Goal: Information Seeking & Learning: Learn about a topic

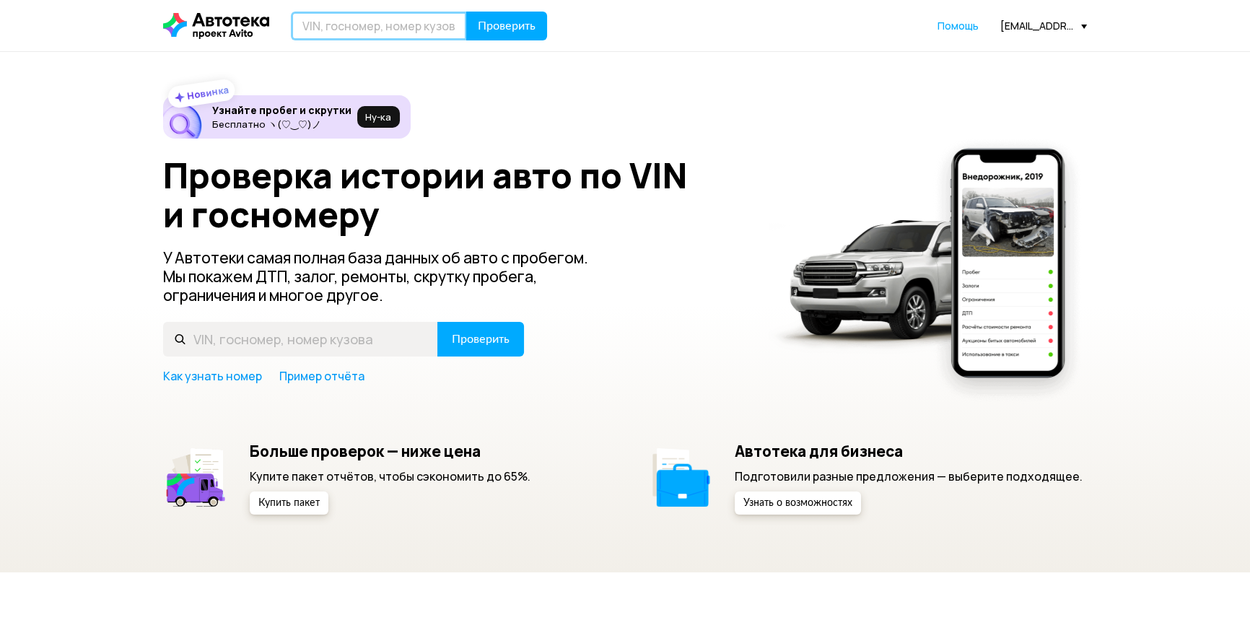
click at [416, 35] on input "text" at bounding box center [379, 26] width 176 height 29
paste input "[VEHICLE_IDENTIFICATION_NUMBER]"
type input "[VEHICLE_IDENTIFICATION_NUMBER]"
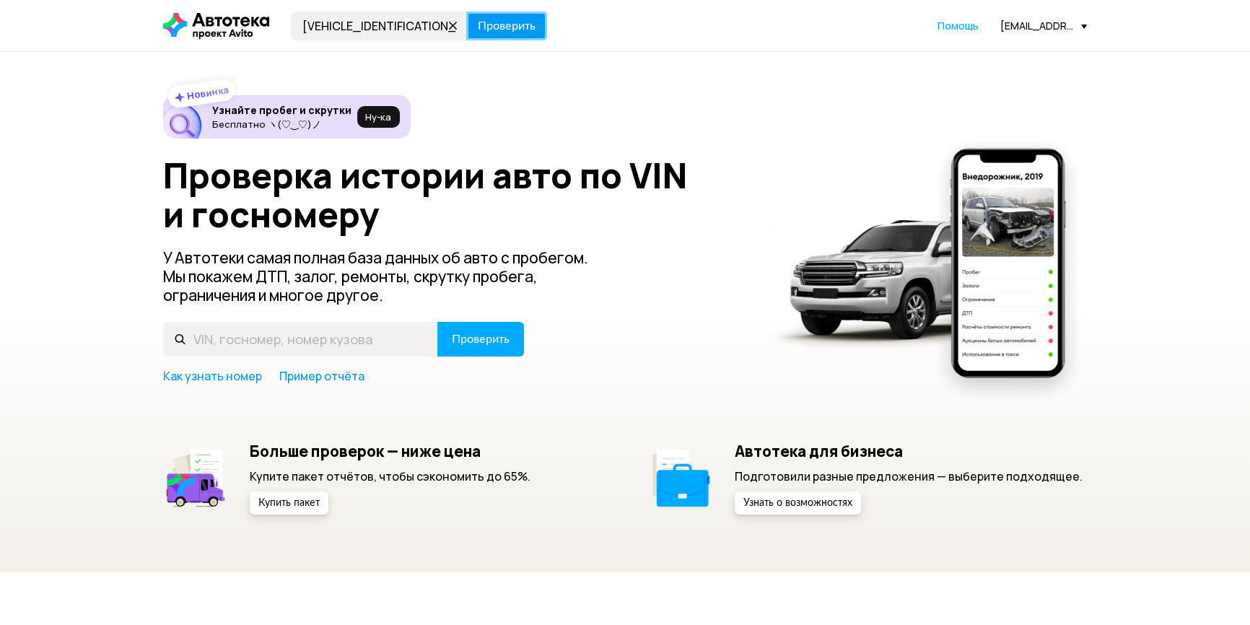
click at [504, 24] on span "Проверить" at bounding box center [507, 26] width 58 height 12
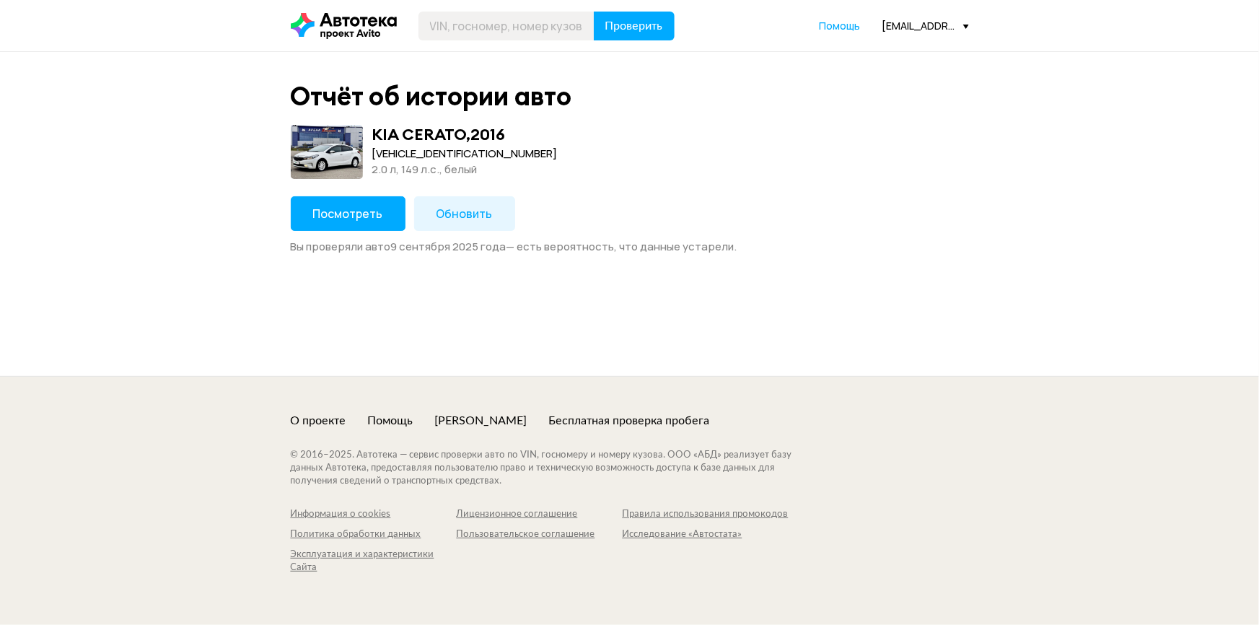
click at [348, 221] on button "Посмотреть" at bounding box center [348, 213] width 115 height 35
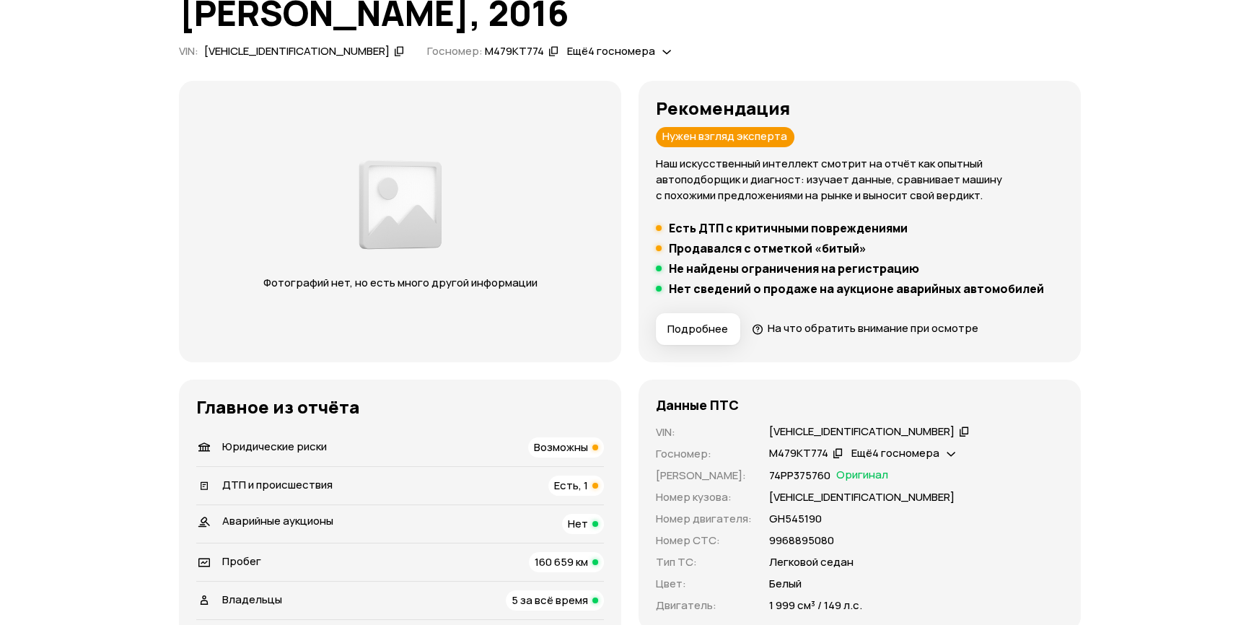
scroll to position [131, 0]
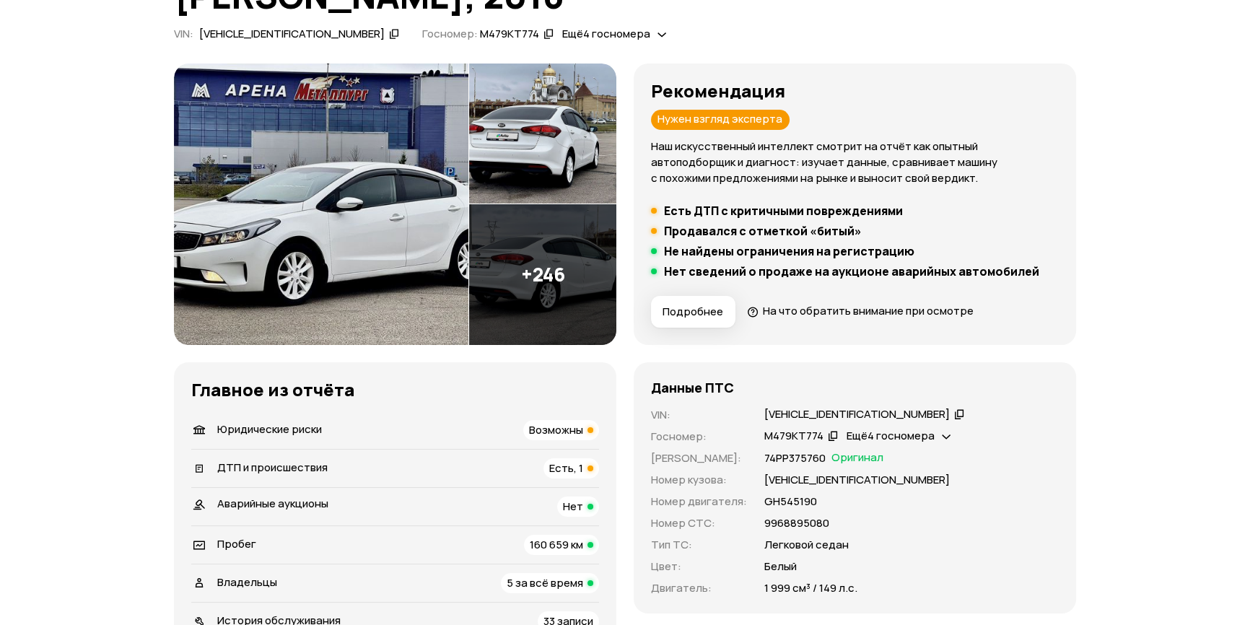
click at [589, 256] on img at bounding box center [542, 274] width 147 height 141
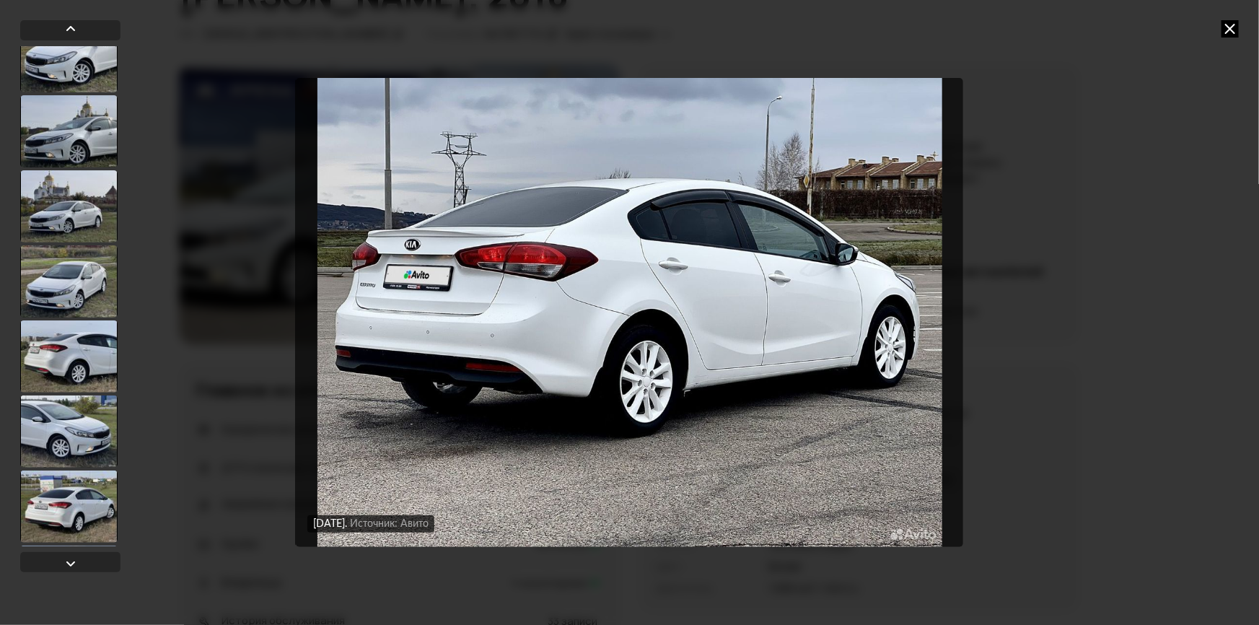
scroll to position [10166, 0]
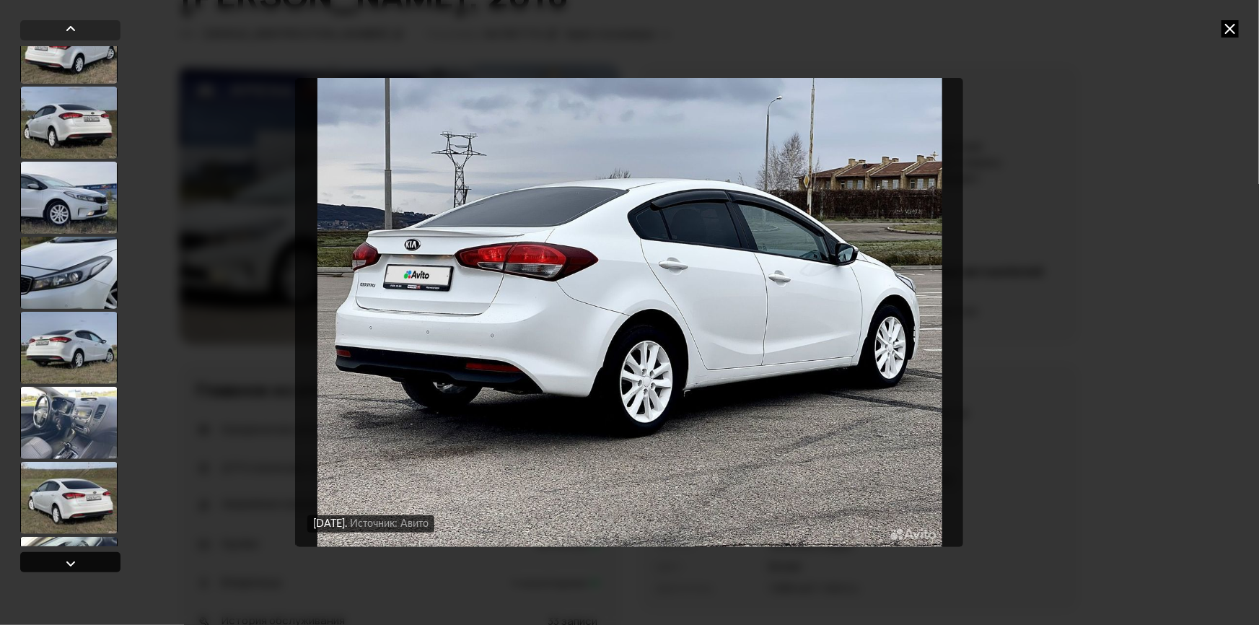
click at [74, 565] on div at bounding box center [70, 563] width 17 height 17
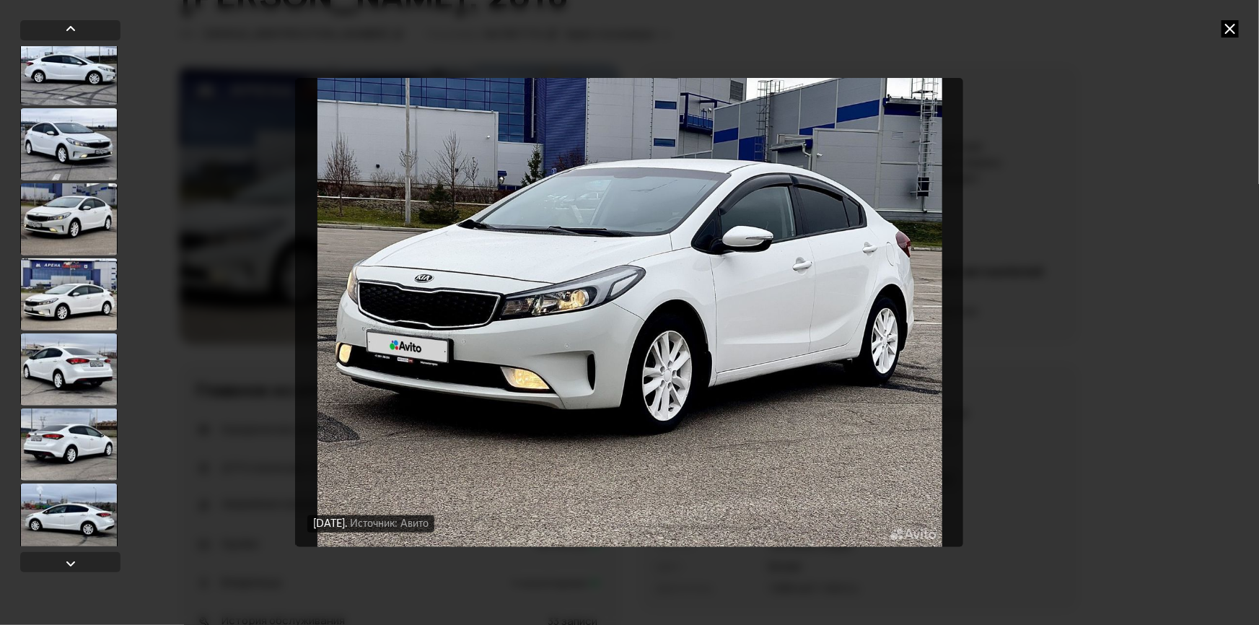
click at [82, 364] on div at bounding box center [68, 369] width 97 height 72
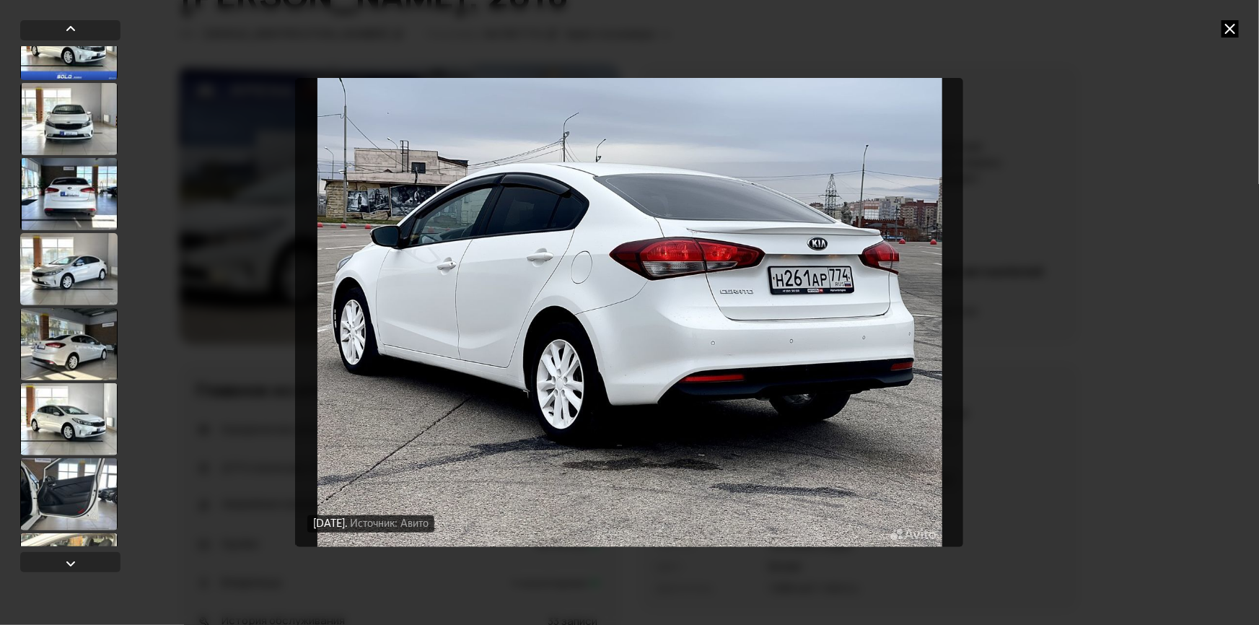
click at [82, 354] on div at bounding box center [68, 344] width 97 height 72
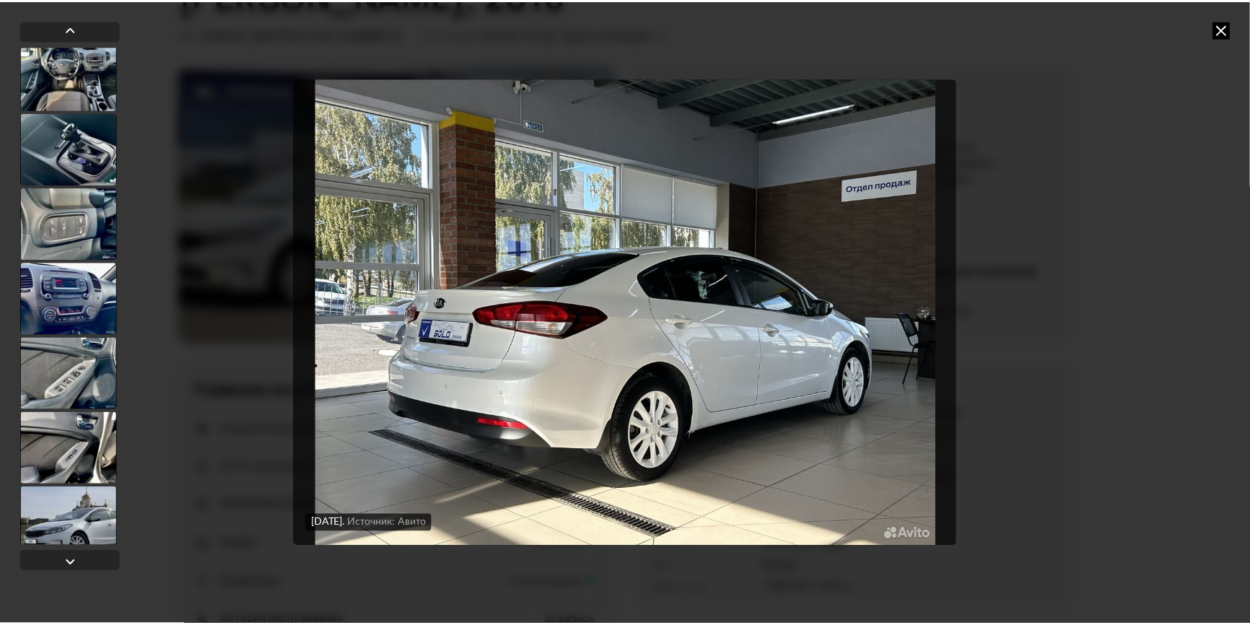
scroll to position [8111, 0]
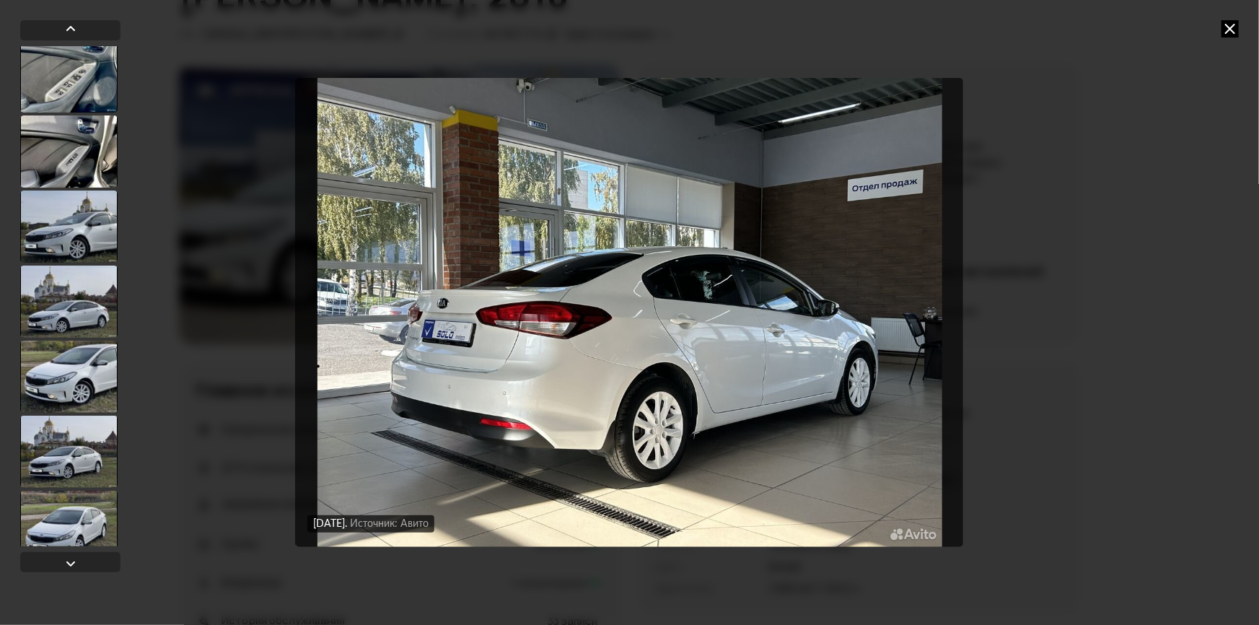
click at [1239, 29] on div "[DATE] Источник: Авито [DATE] Источник: Авито [DATE] Источник: Авито [DATE] Ист…" at bounding box center [629, 312] width 1259 height 625
click at [1232, 29] on icon at bounding box center [1229, 28] width 17 height 17
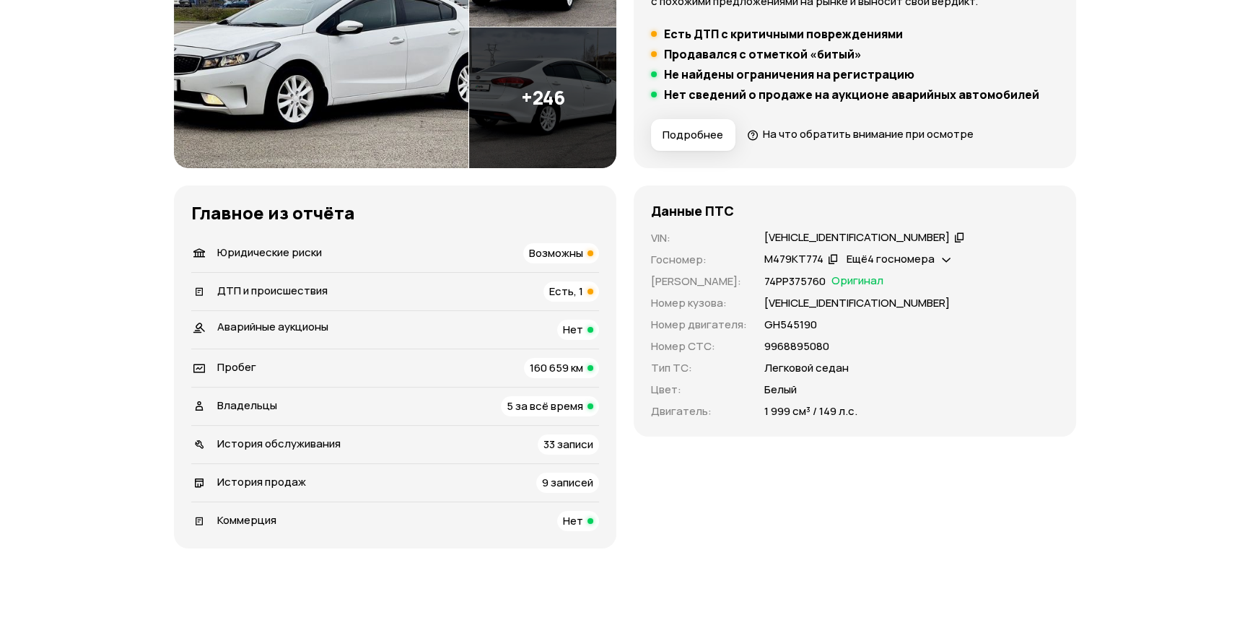
scroll to position [196, 0]
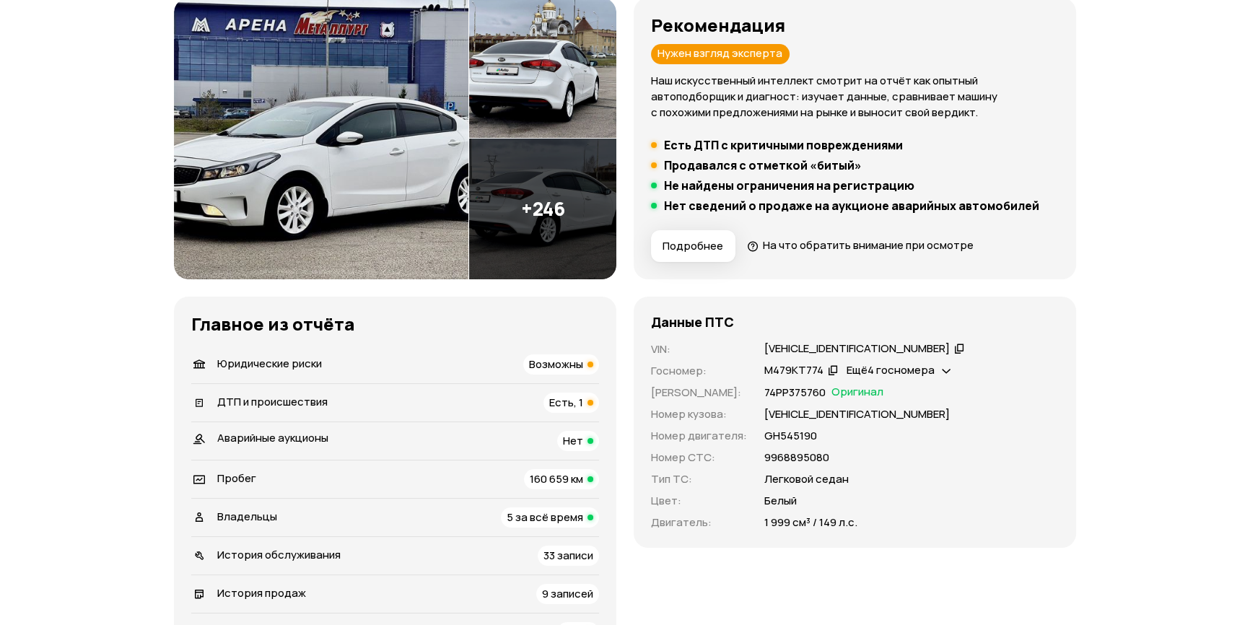
click at [712, 241] on span "Подробнее" at bounding box center [692, 246] width 61 height 14
click at [537, 477] on span "160 659 км" at bounding box center [556, 478] width 53 height 15
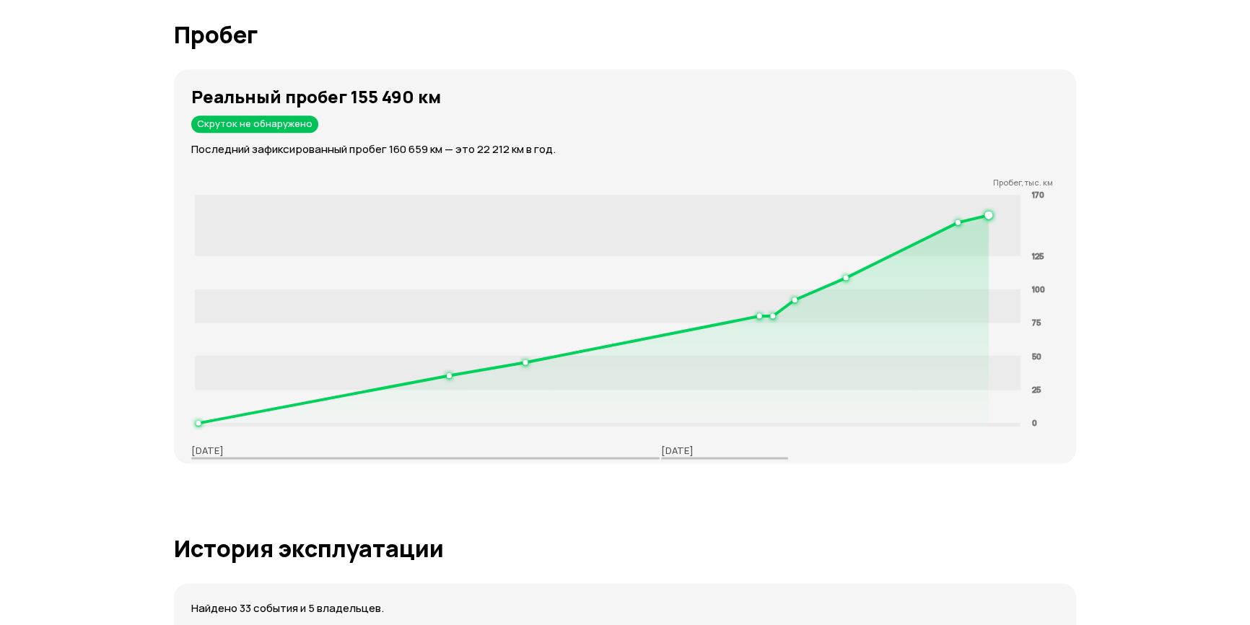
scroll to position [2322, 0]
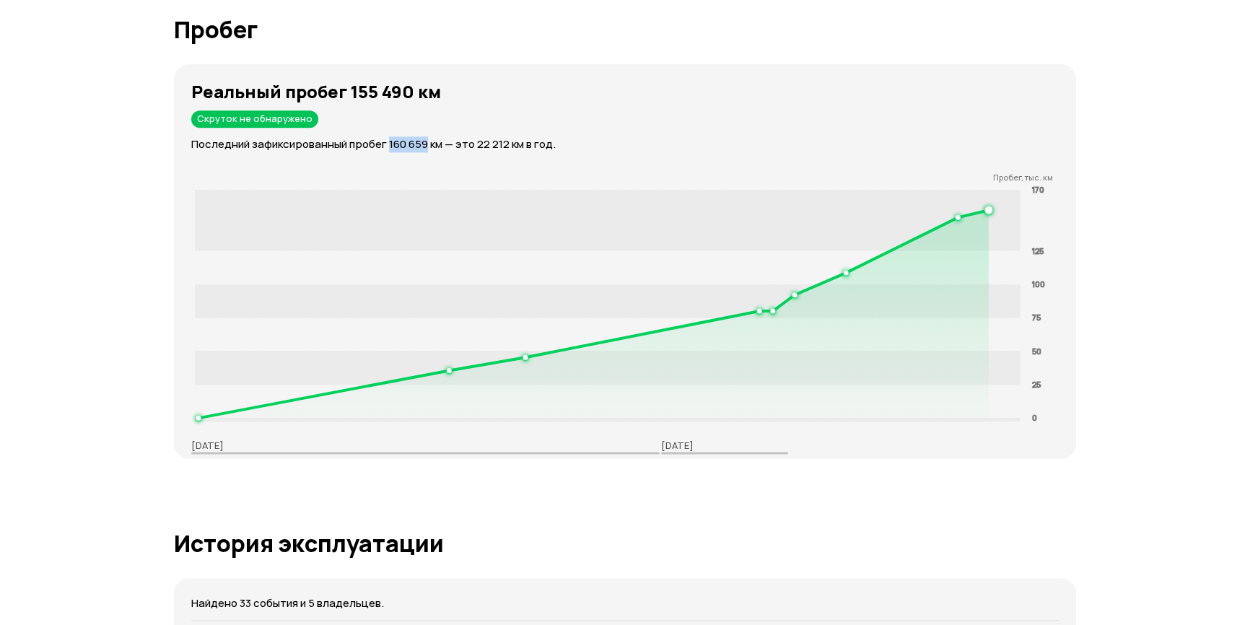
drag, startPoint x: 390, startPoint y: 124, endPoint x: 426, endPoint y: 130, distance: 37.2
click at [426, 136] on p "Последний зафиксированный пробег 160 659 км — это 22 212 км в год." at bounding box center [633, 144] width 885 height 16
copy p "160 659"
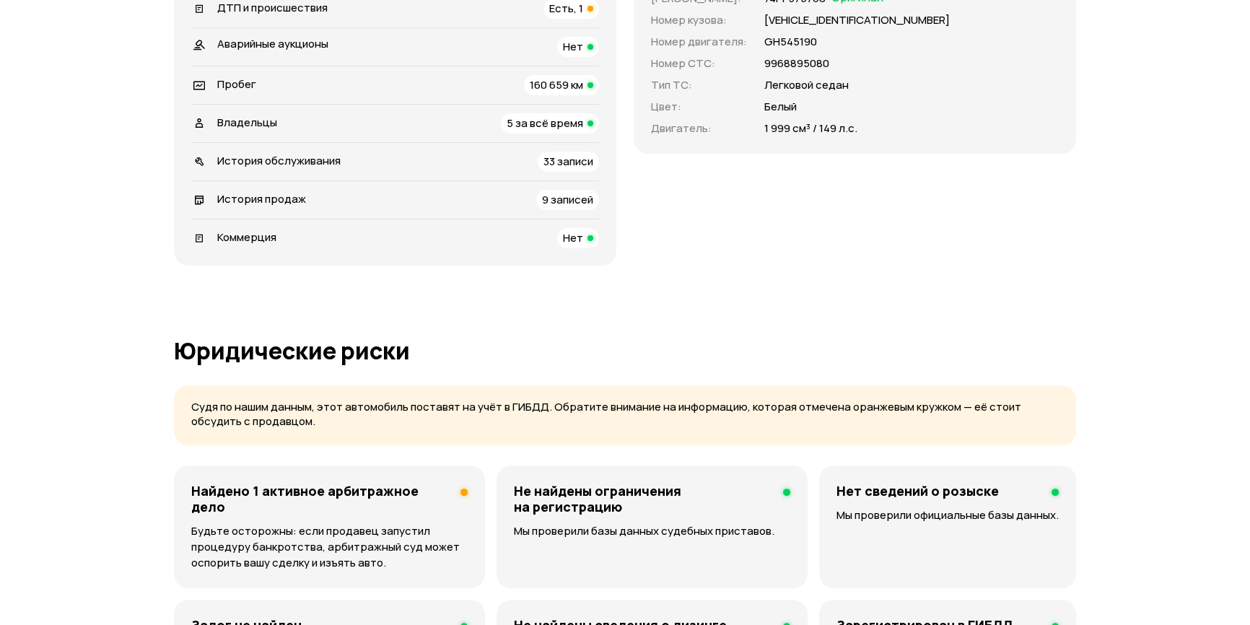
scroll to position [393, 0]
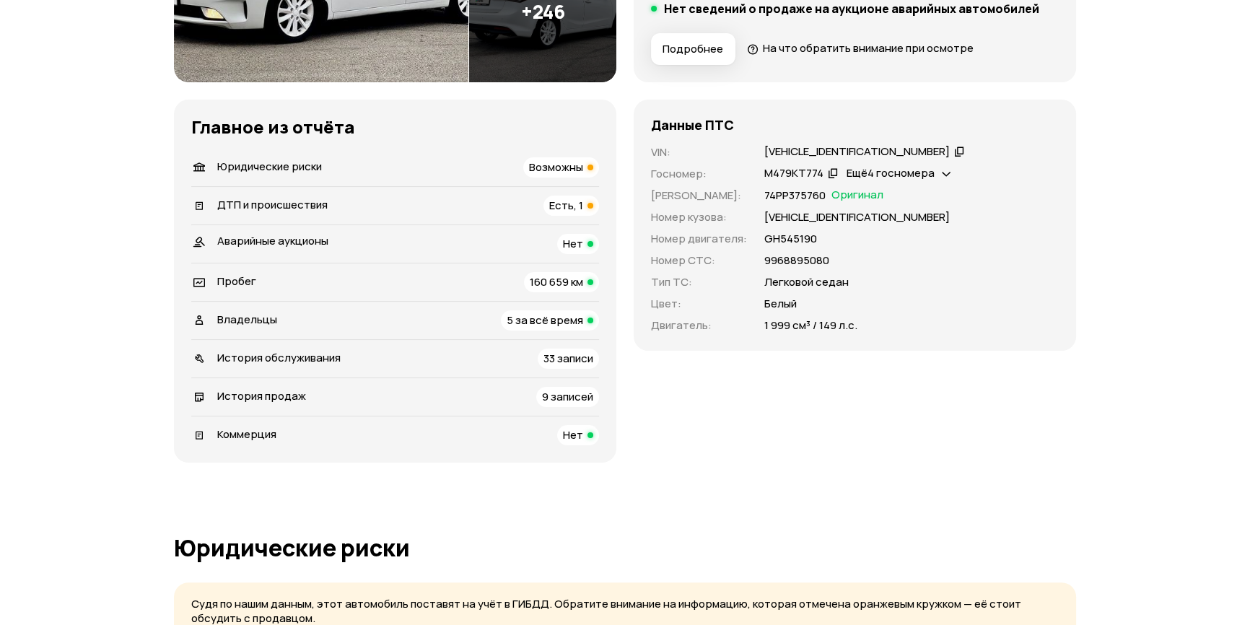
click at [908, 170] on span "Ещё 4 госномера" at bounding box center [890, 172] width 88 height 15
click at [1070, 130] on div "Данные ПТС VIN : [VEHICLE_IDENTIFICATION_NUMBER]   Госномер : М479КТ774   Ещё 4…" at bounding box center [854, 225] width 442 height 251
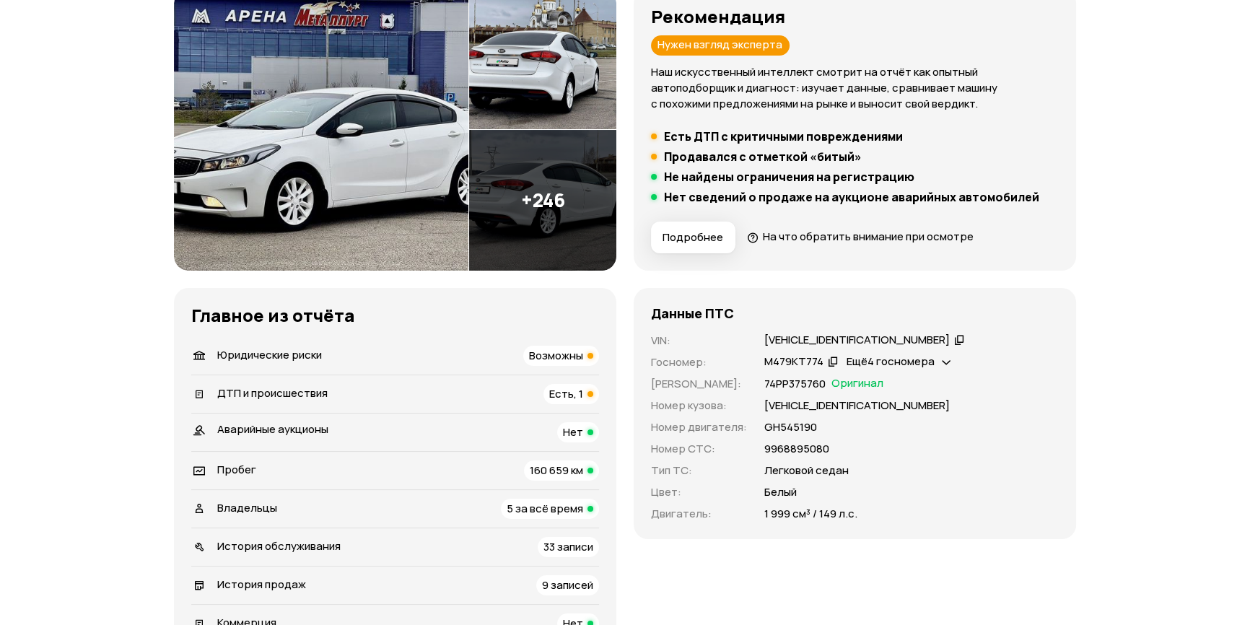
scroll to position [5060, 0]
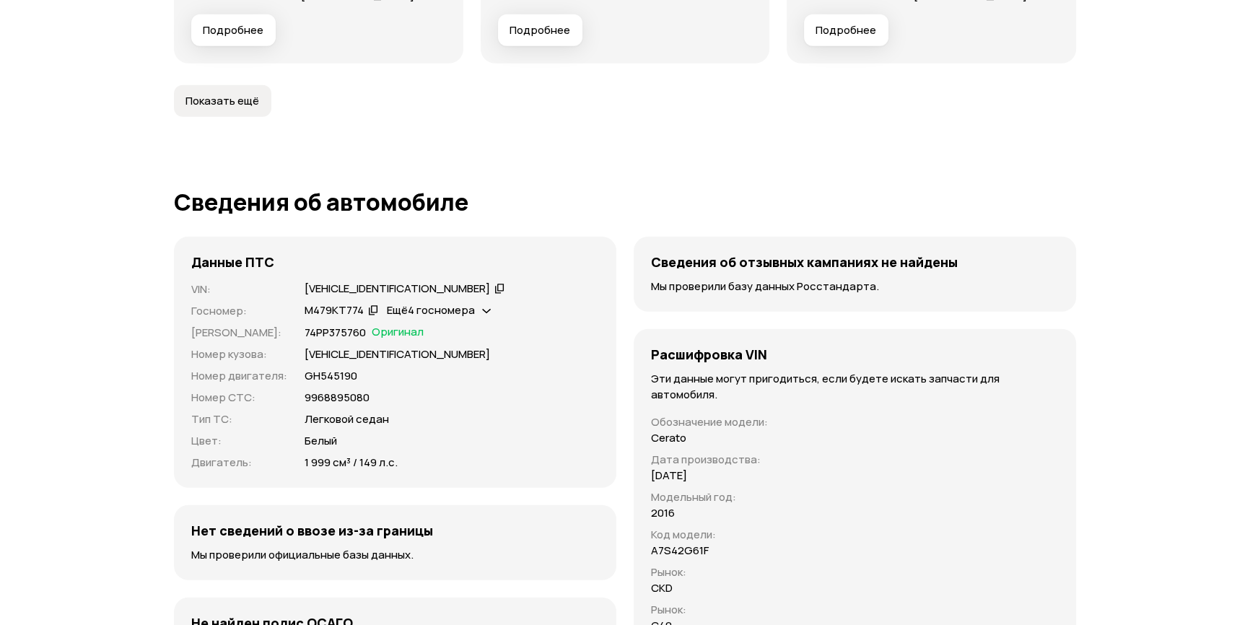
click at [384, 325] on span "Оригинал" at bounding box center [398, 333] width 52 height 16
drag, startPoint x: 525, startPoint y: 464, endPoint x: 532, endPoint y: 444, distance: 20.5
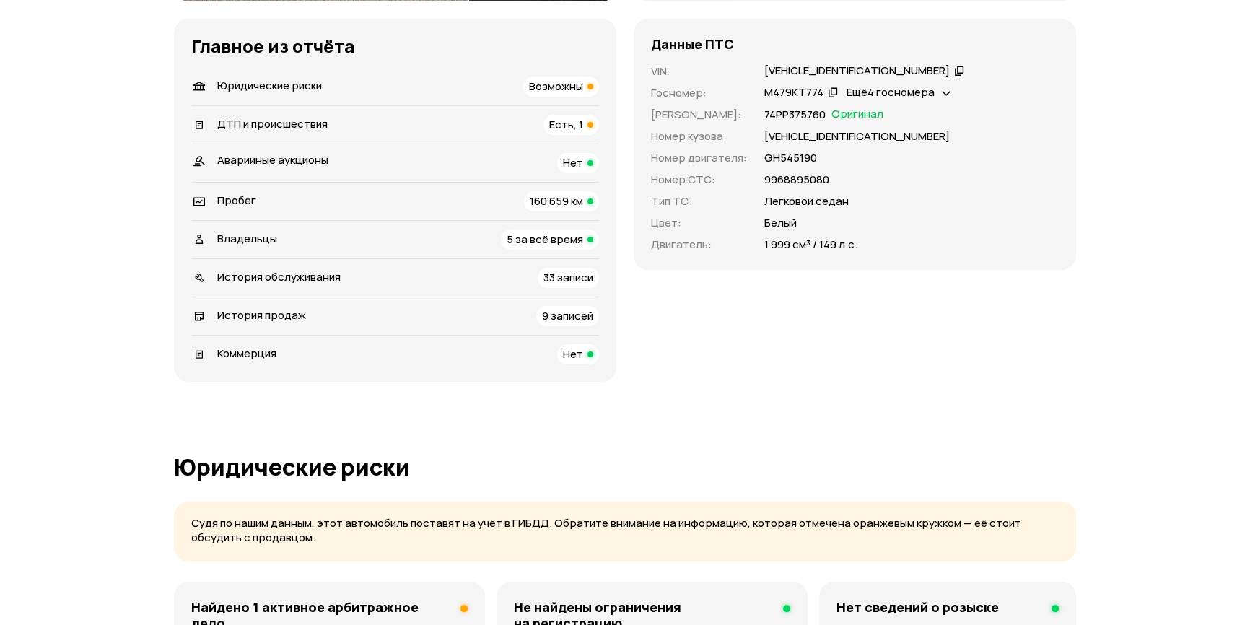
scroll to position [459, 0]
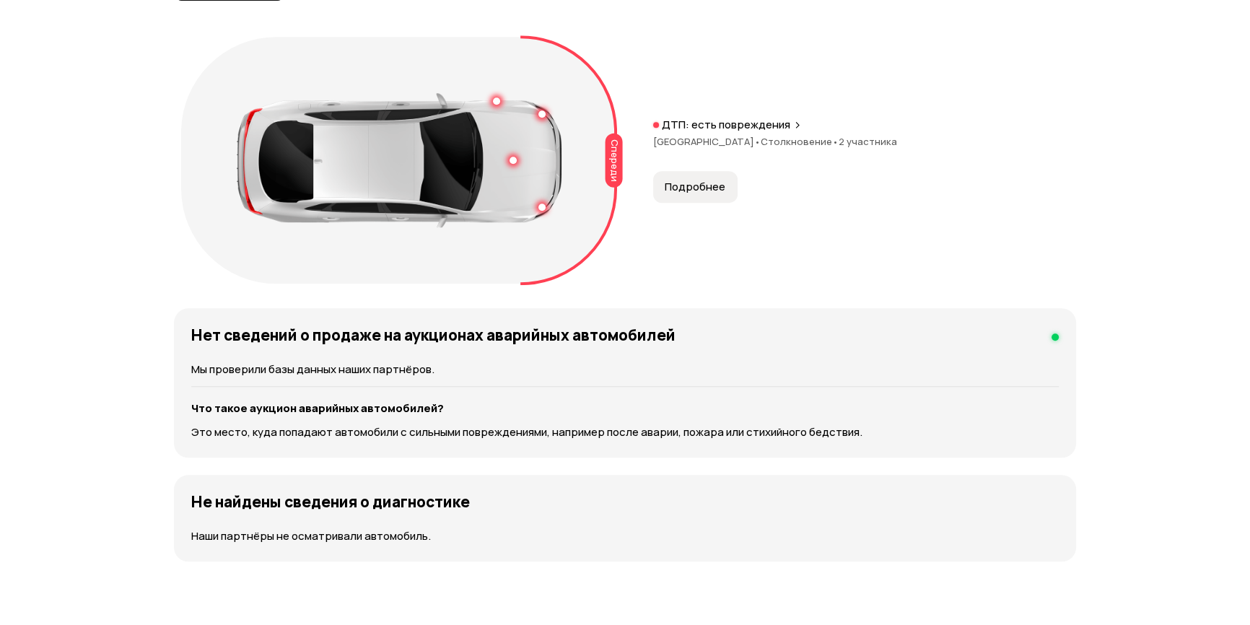
drag, startPoint x: 567, startPoint y: 310, endPoint x: 545, endPoint y: 382, distance: 75.5
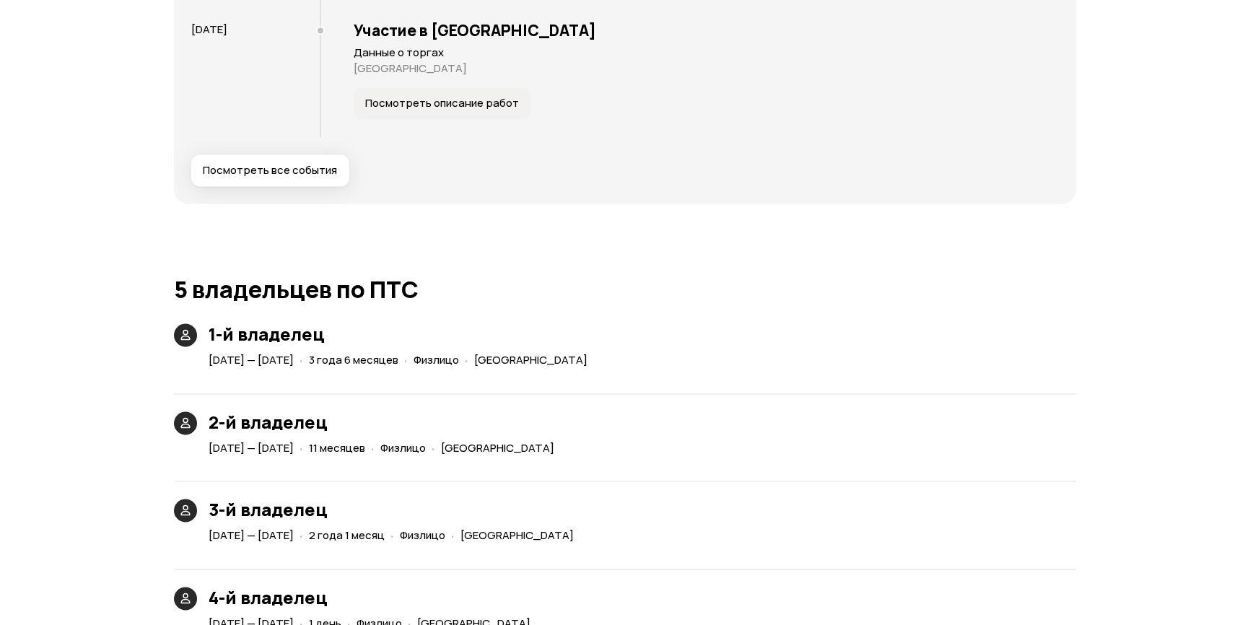
scroll to position [3464, 0]
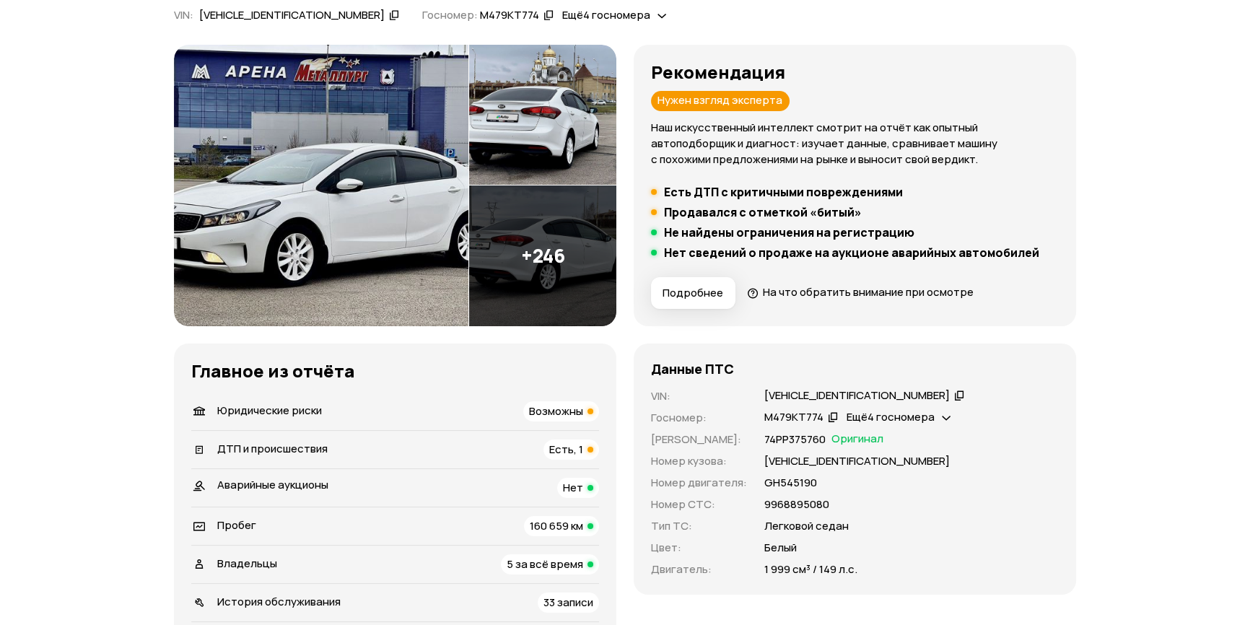
scroll to position [0, 0]
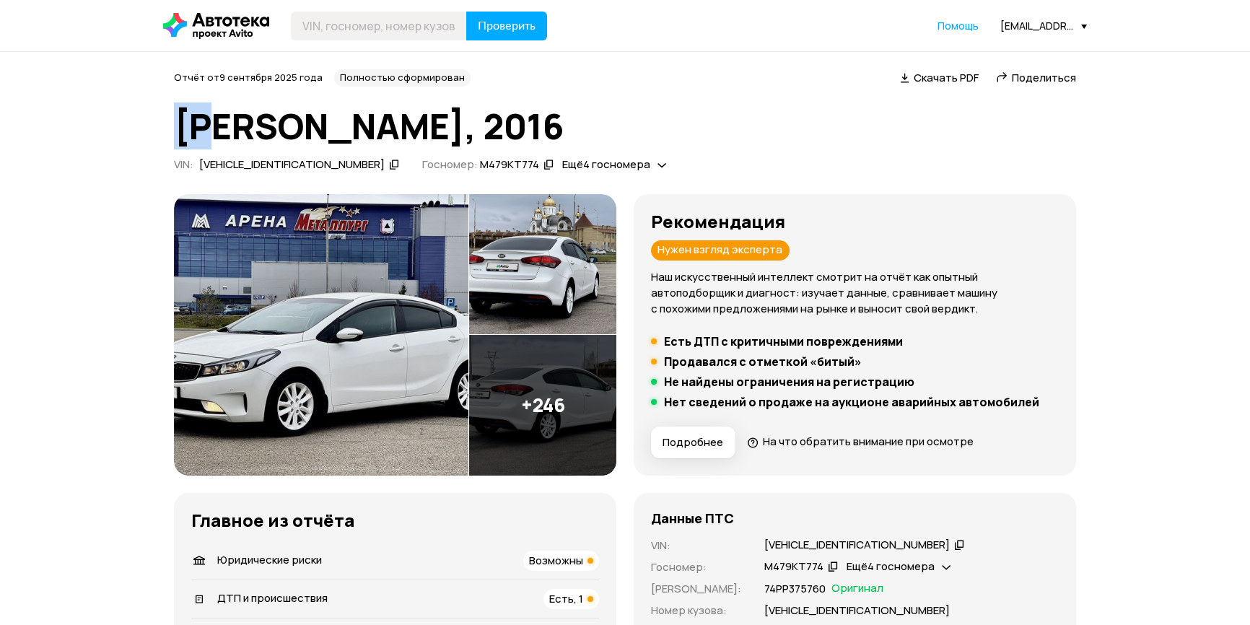
drag, startPoint x: 176, startPoint y: 124, endPoint x: 210, endPoint y: 125, distance: 33.9
click at [210, 125] on h1 "[PERSON_NAME], 2016" at bounding box center [625, 126] width 902 height 39
click at [254, 108] on h1 "[PERSON_NAME], 2016" at bounding box center [625, 126] width 902 height 39
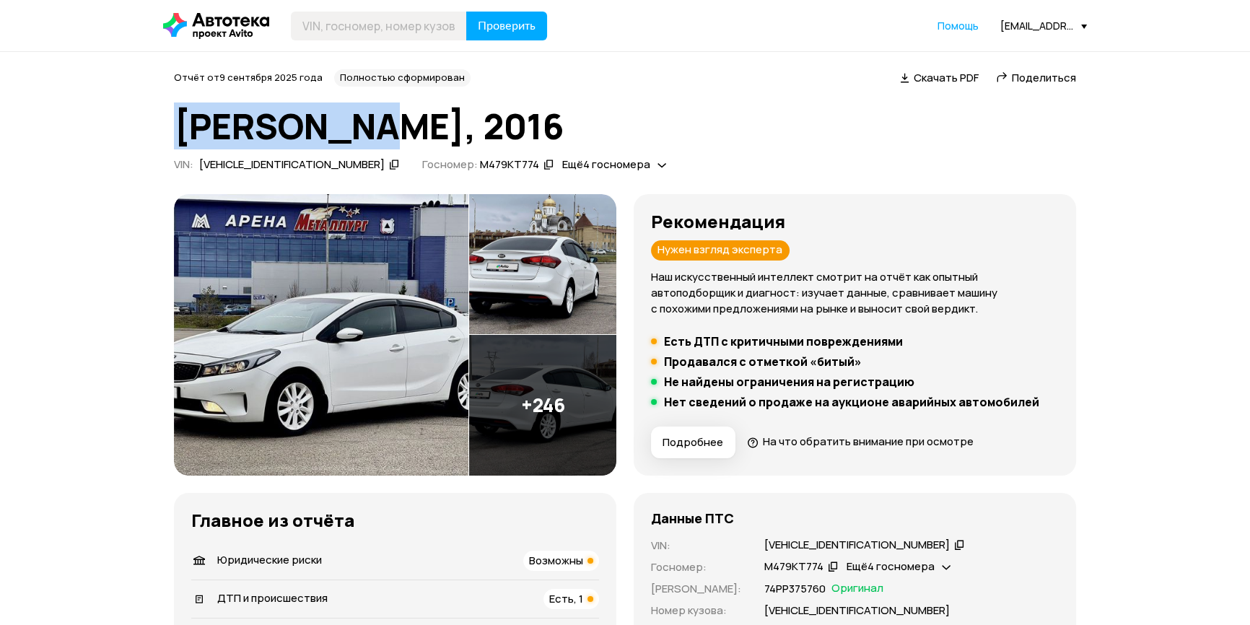
drag, startPoint x: 172, startPoint y: 128, endPoint x: 374, endPoint y: 137, distance: 202.2
copy h1 "[PERSON_NAME]"
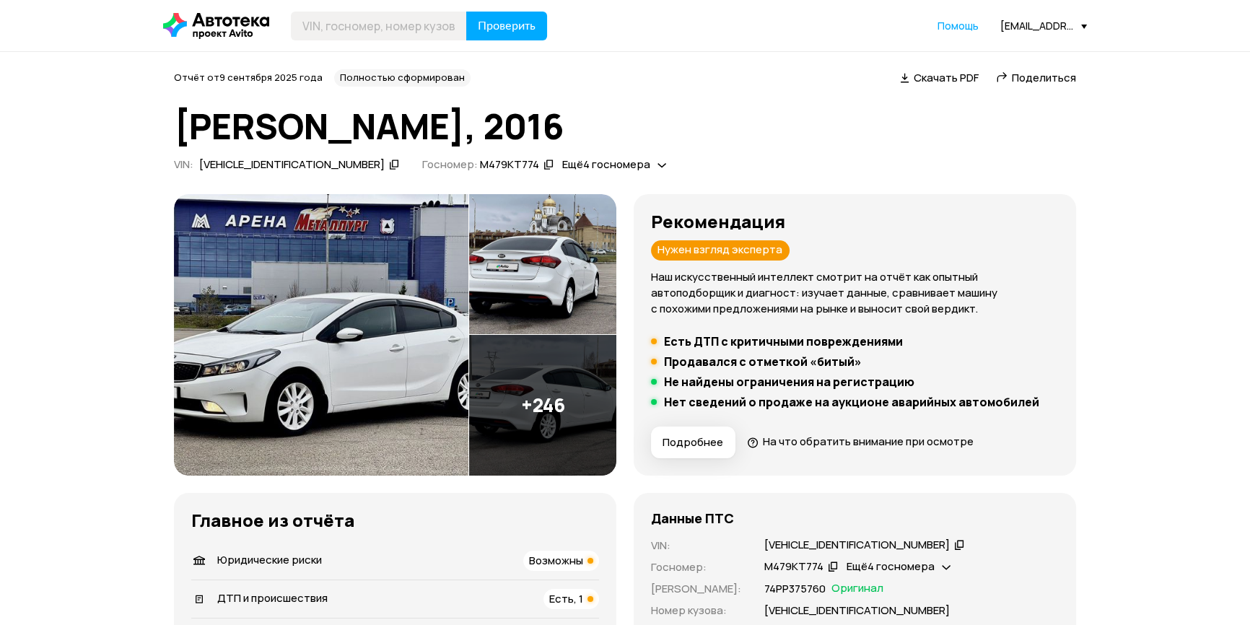
click at [405, 130] on h1 "[PERSON_NAME], 2016" at bounding box center [625, 126] width 902 height 39
click at [452, 125] on h1 "[PERSON_NAME], 2016" at bounding box center [625, 126] width 902 height 39
copy h1 "2016"
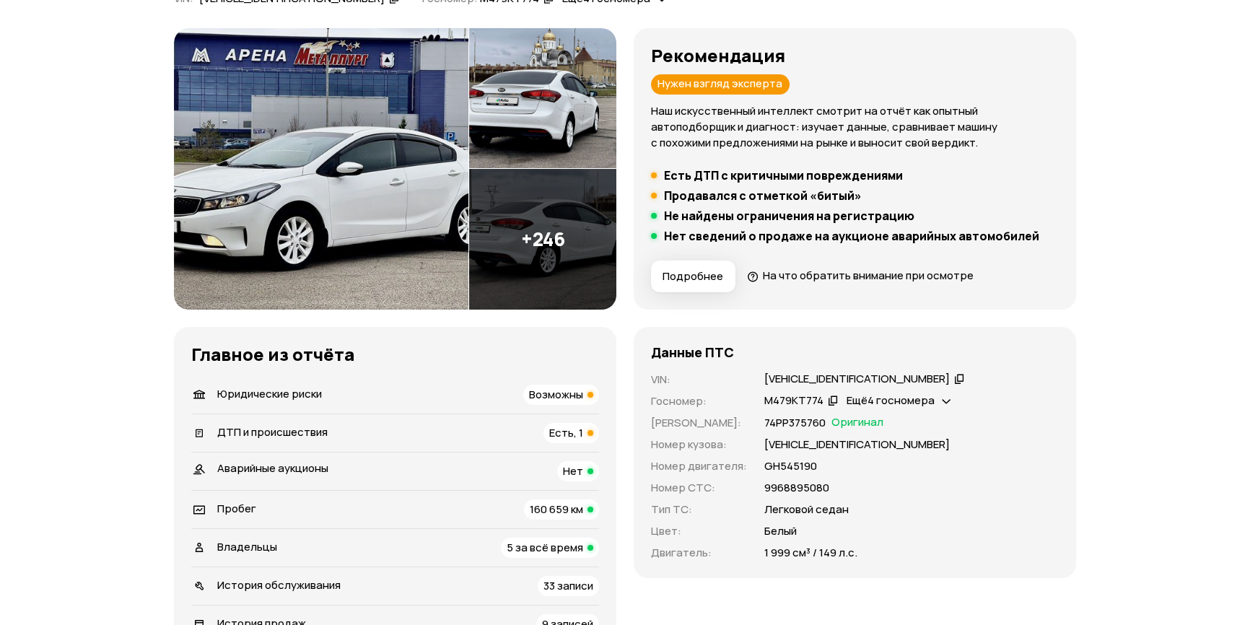
scroll to position [196, 0]
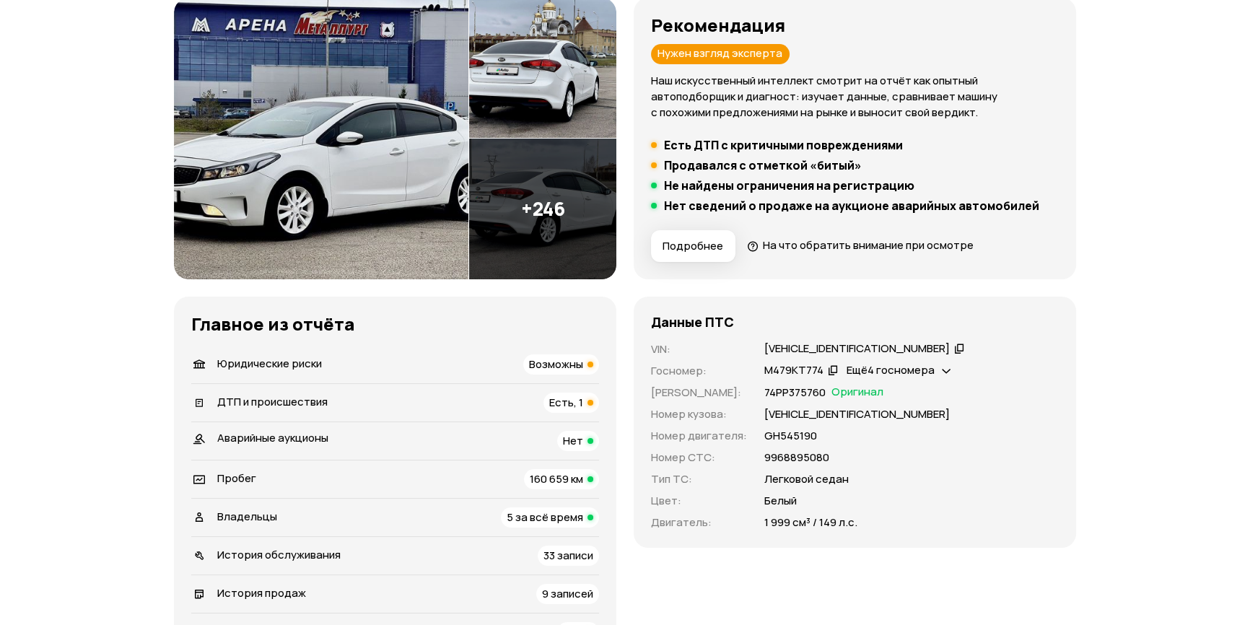
click at [537, 481] on span "160 659 км" at bounding box center [556, 478] width 53 height 15
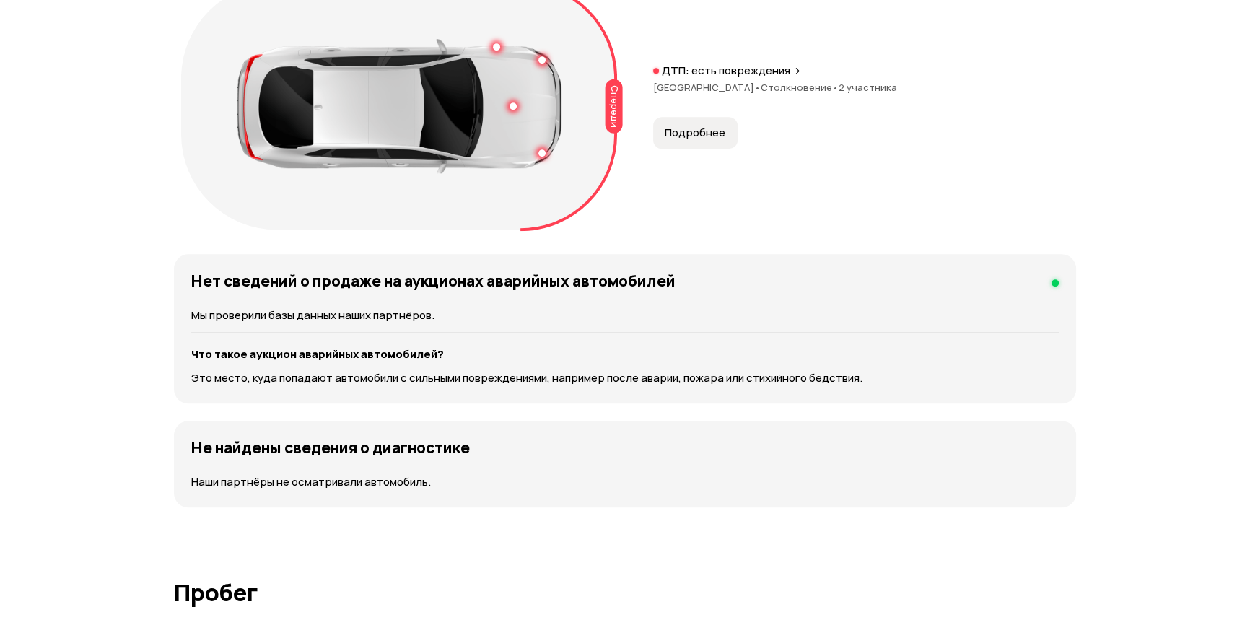
scroll to position [258, 0]
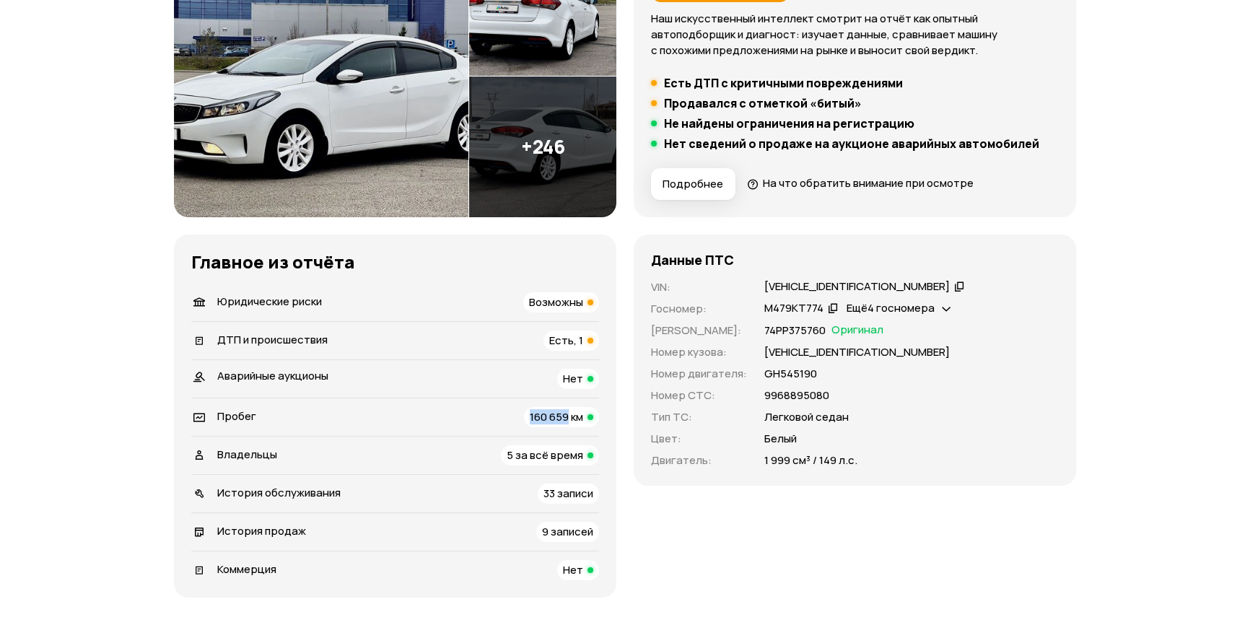
drag, startPoint x: 501, startPoint y: 414, endPoint x: 568, endPoint y: 418, distance: 67.2
click at [568, 418] on div "Пробег 160 659 км" at bounding box center [395, 417] width 408 height 20
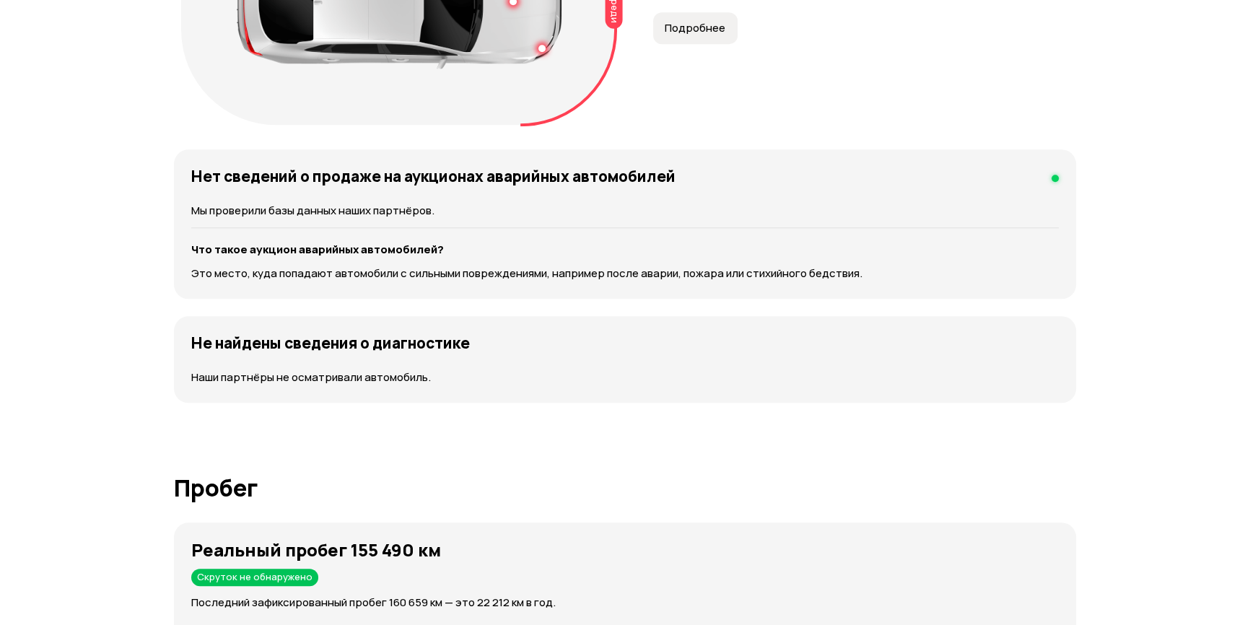
copy span "160 659"
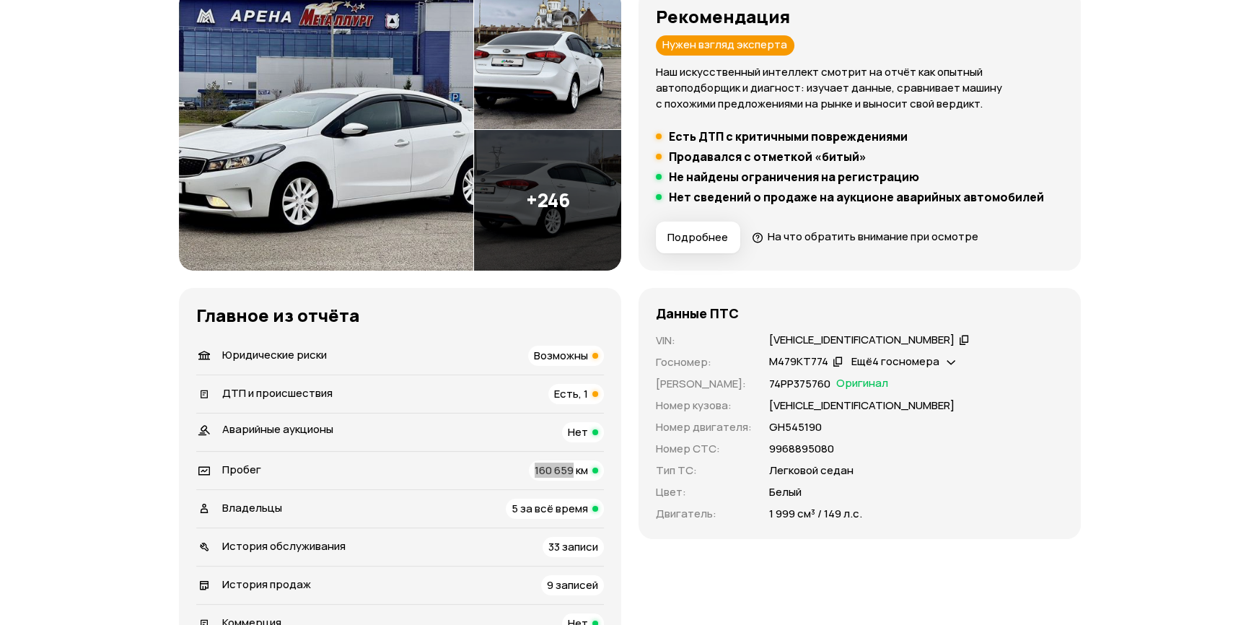
scroll to position [131, 0]
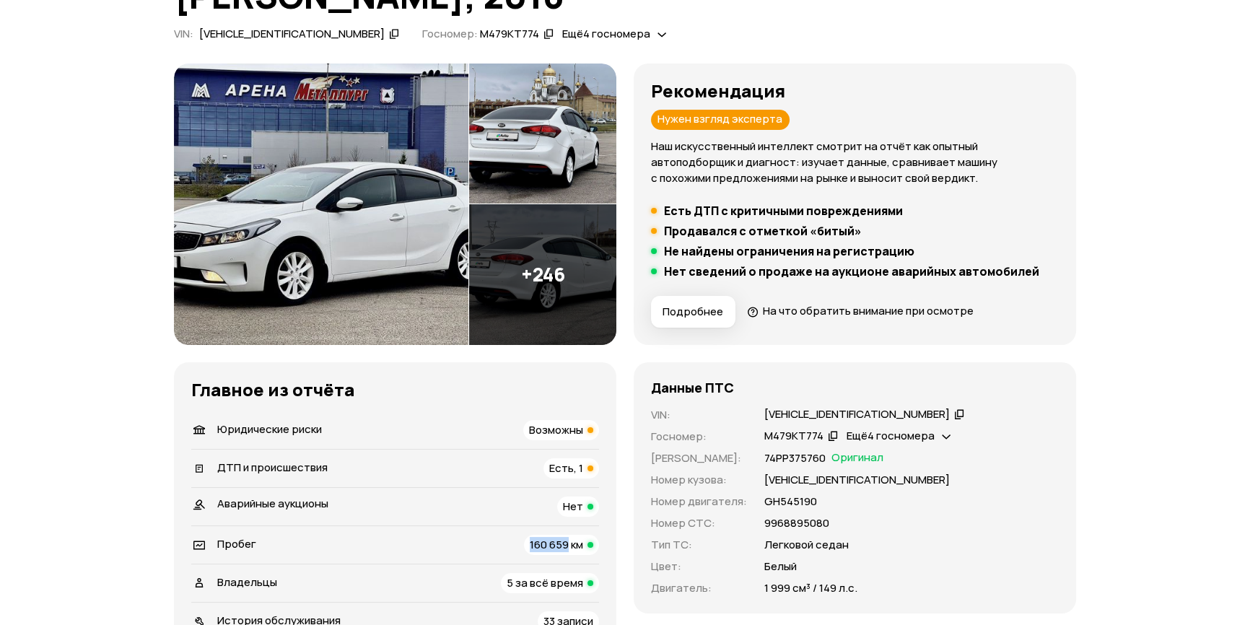
click at [587, 294] on img at bounding box center [542, 274] width 147 height 141
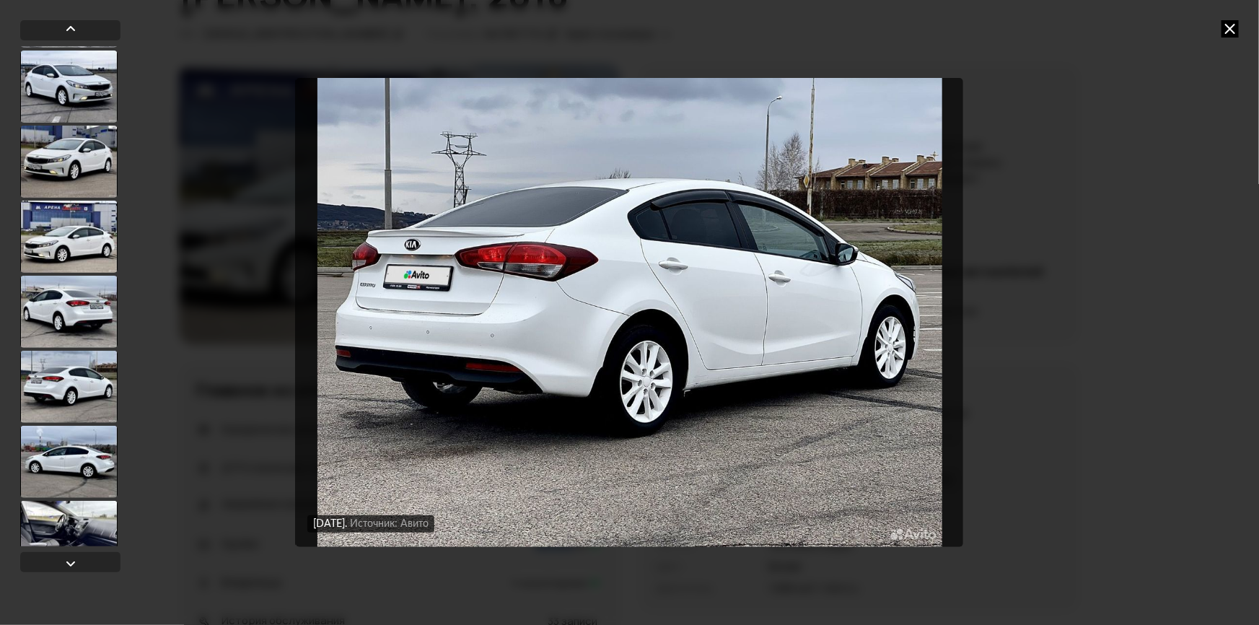
scroll to position [1049, 0]
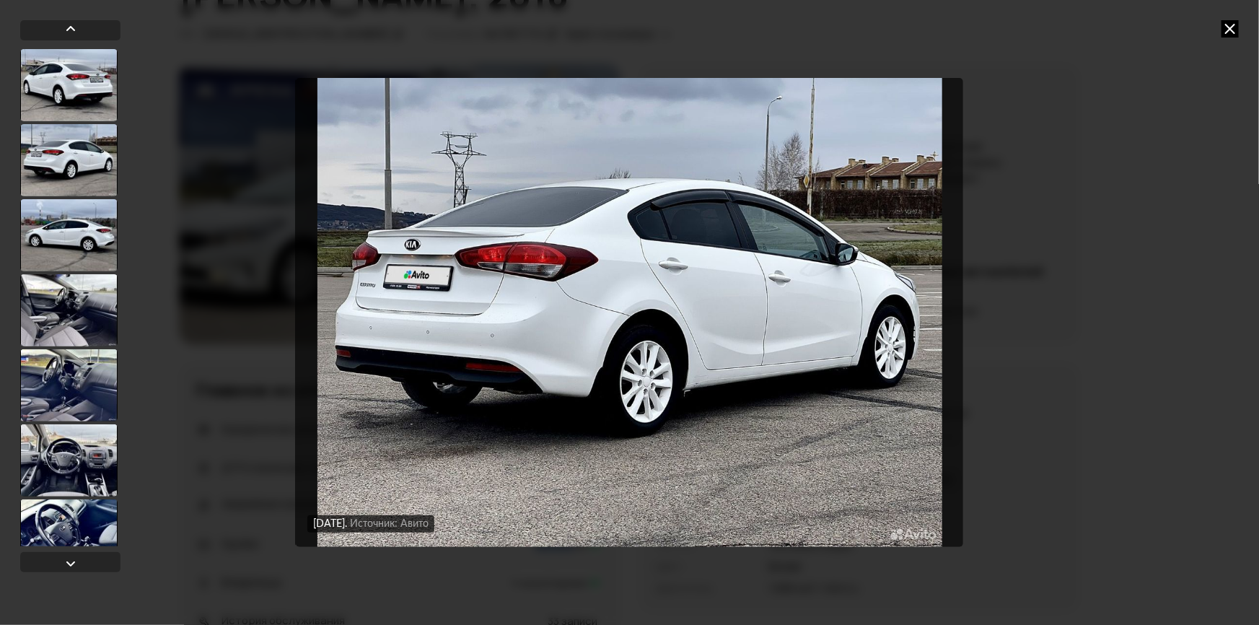
click at [94, 275] on div at bounding box center [68, 310] width 97 height 72
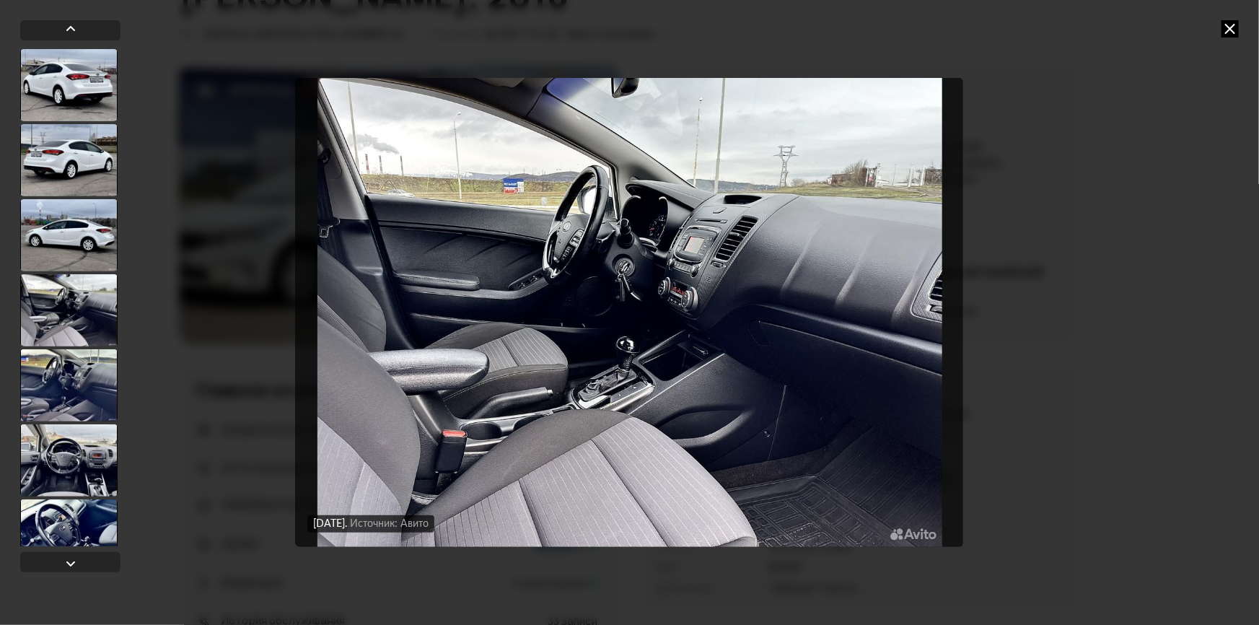
scroll to position [1048, 0]
click at [709, 299] on img "Go to Slide 18" at bounding box center [629, 312] width 667 height 469
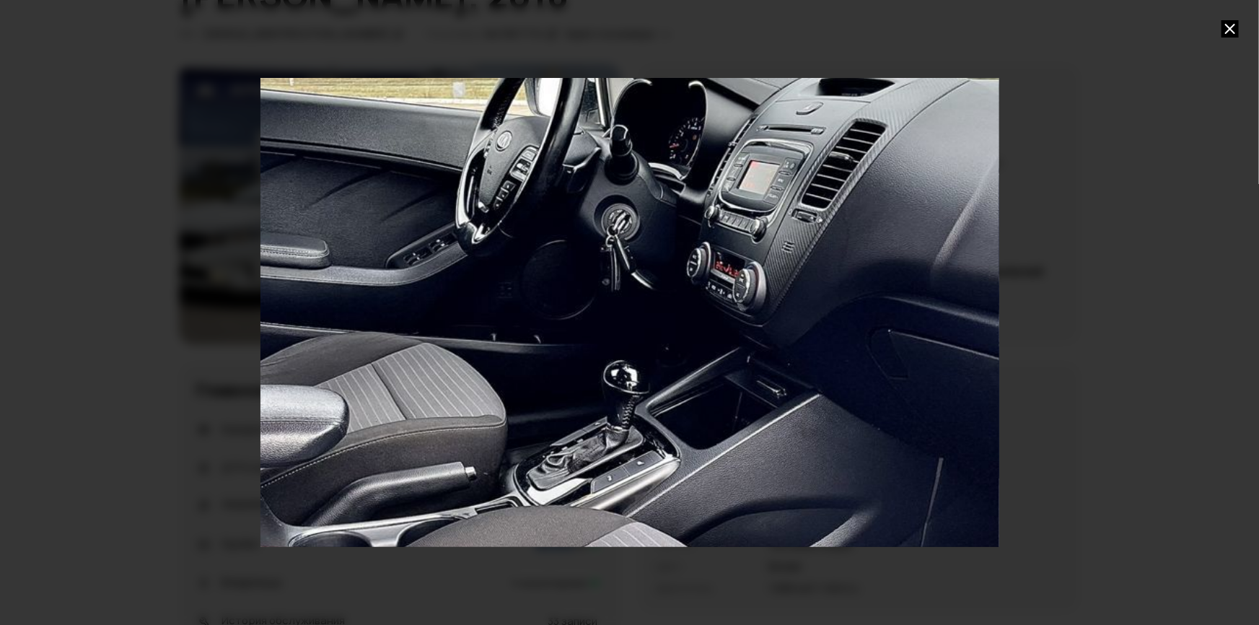
click at [1068, 326] on div at bounding box center [629, 312] width 1259 height 625
click at [936, 313] on div "Go to Slide 18" at bounding box center [630, 311] width 1478 height 937
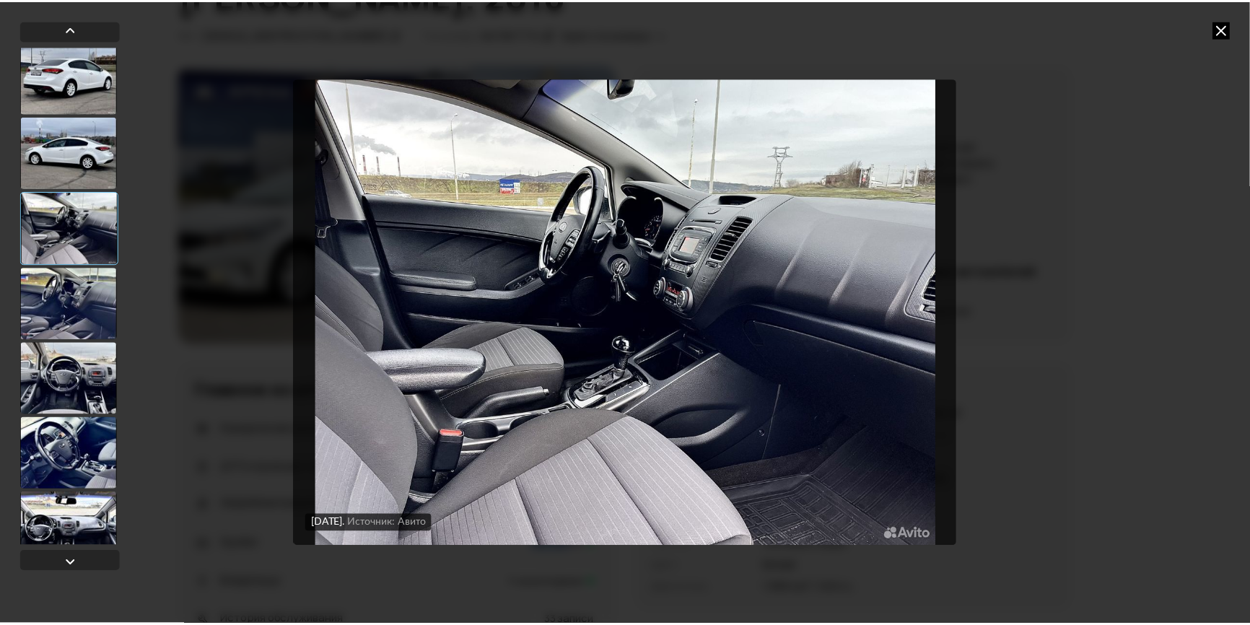
scroll to position [1246, 0]
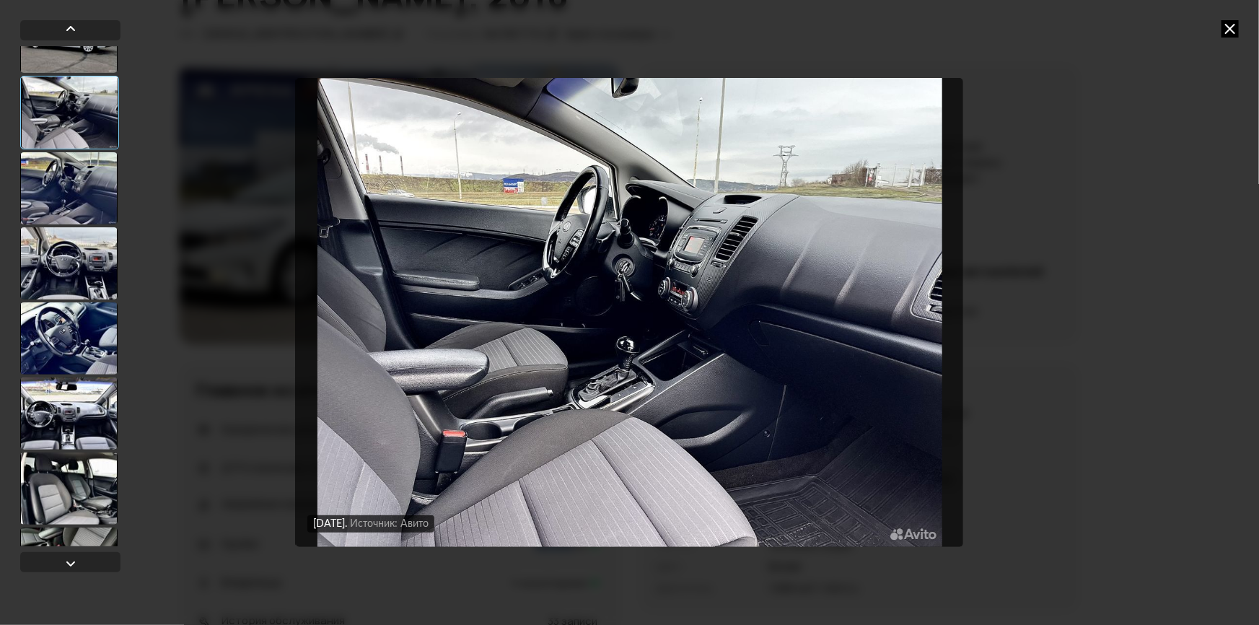
click at [79, 313] on div at bounding box center [68, 338] width 97 height 72
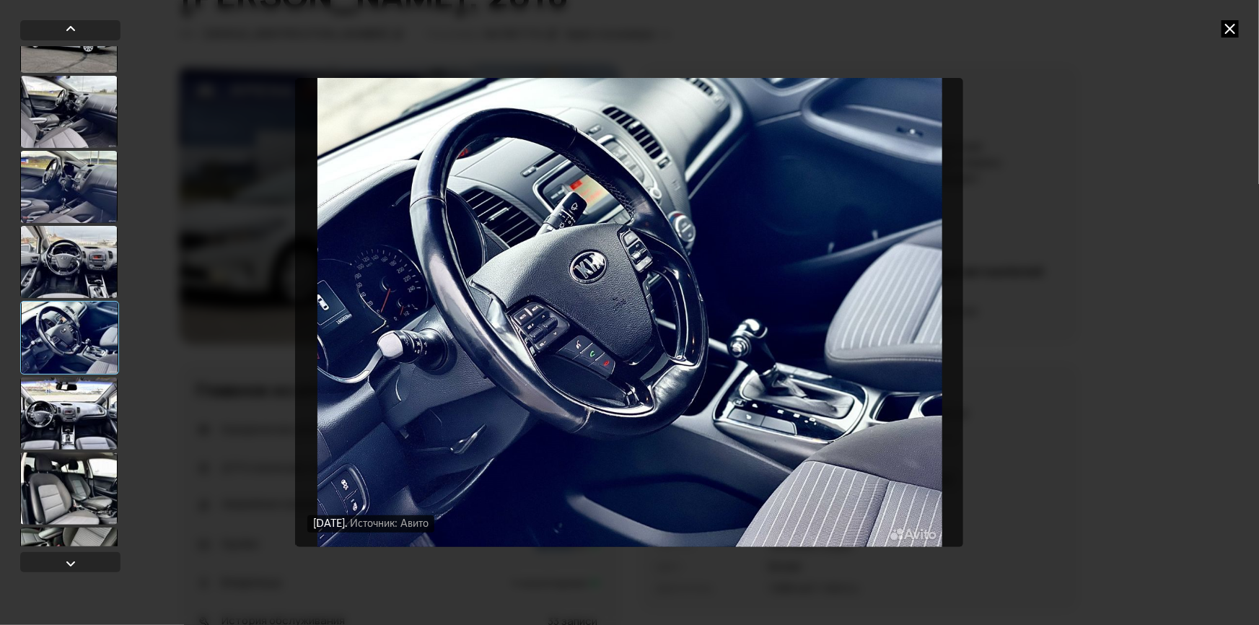
click at [789, 404] on img "Go to Slide 21" at bounding box center [629, 312] width 667 height 469
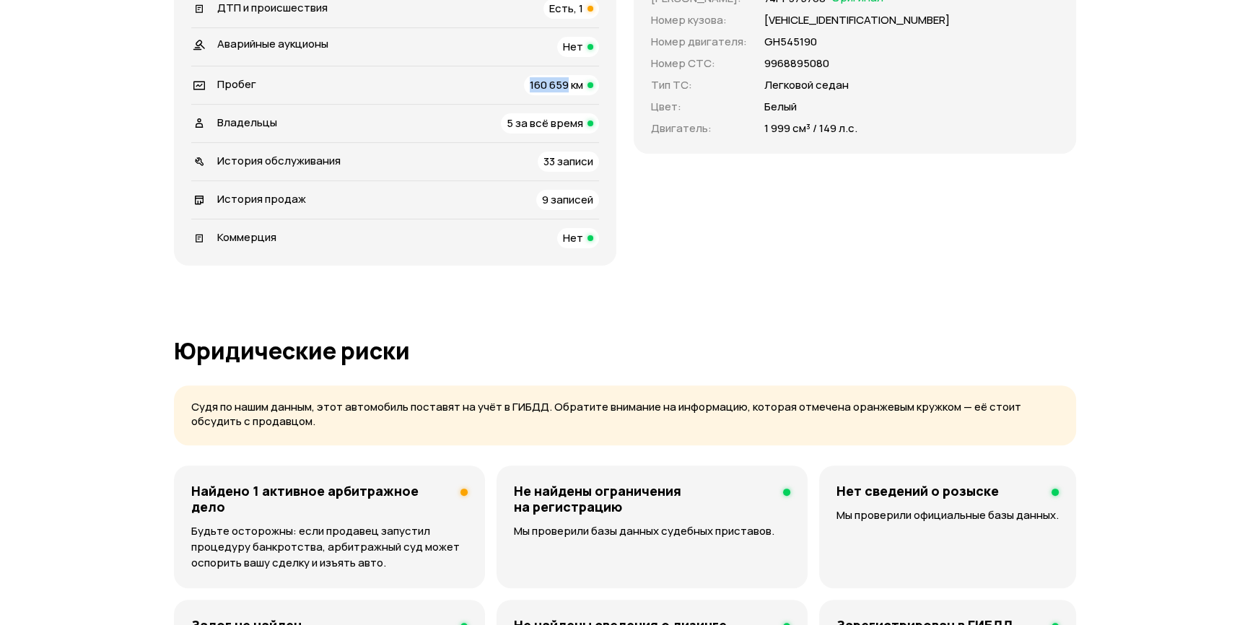
scroll to position [196, 0]
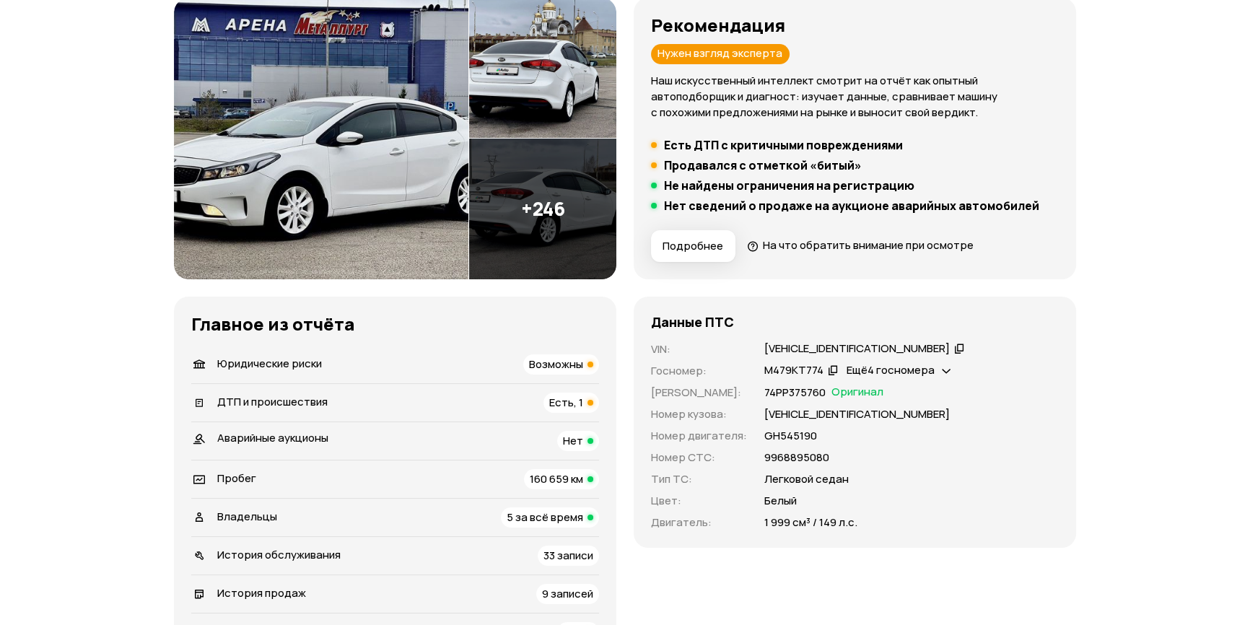
click at [861, 416] on p "[VEHICLE_IDENTIFICATION_NUMBER]" at bounding box center [856, 414] width 185 height 16
copy p "[VEHICLE_IDENTIFICATION_NUMBER]"
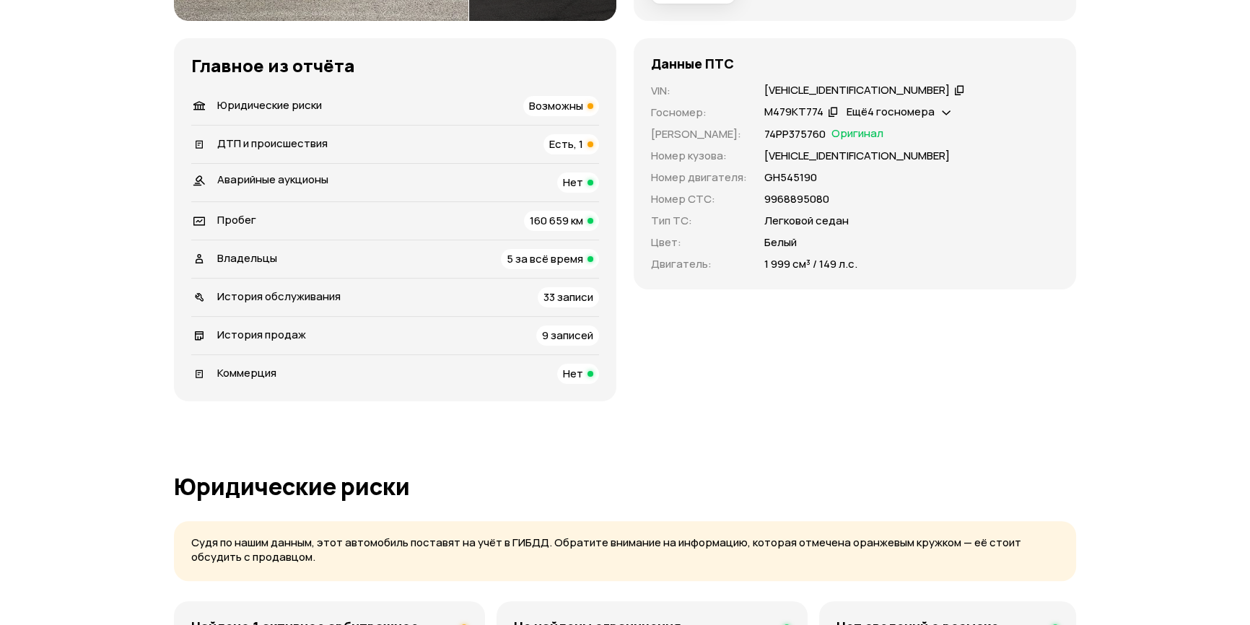
scroll to position [459, 0]
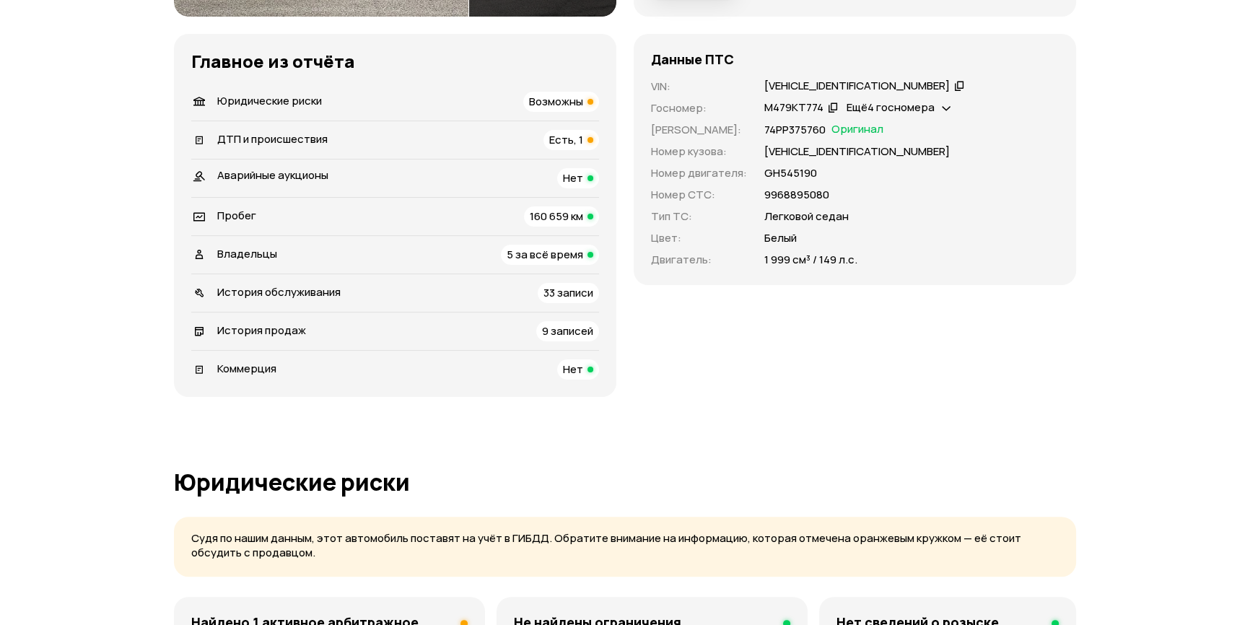
click at [530, 218] on span "160 659 км" at bounding box center [556, 216] width 53 height 15
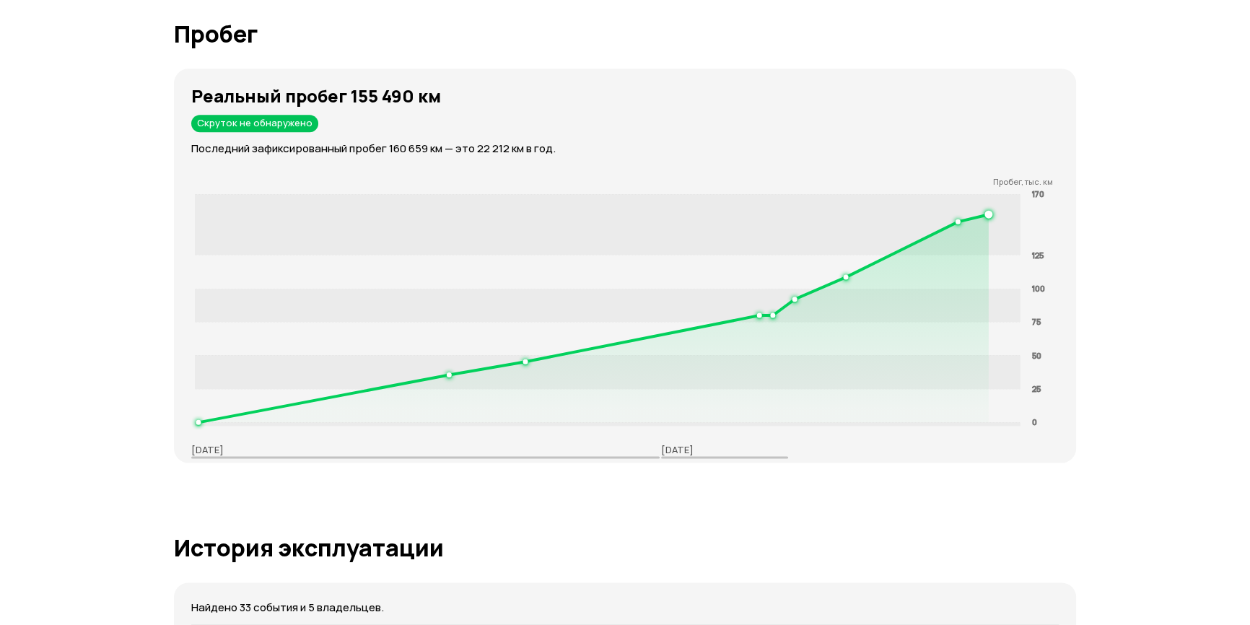
scroll to position [2321, 0]
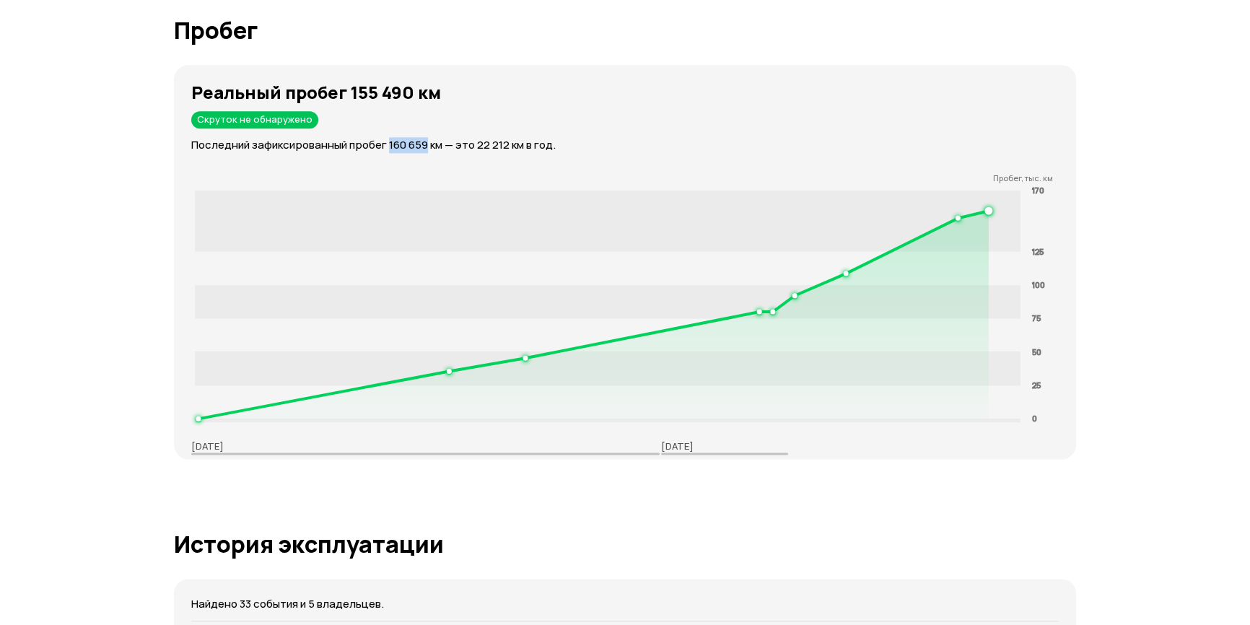
drag, startPoint x: 387, startPoint y: 128, endPoint x: 428, endPoint y: 127, distance: 40.4
click at [428, 137] on p "Последний зафиксированный пробег 160 659 км — это 22 212 км в год." at bounding box center [633, 145] width 885 height 16
copy p "160 659"
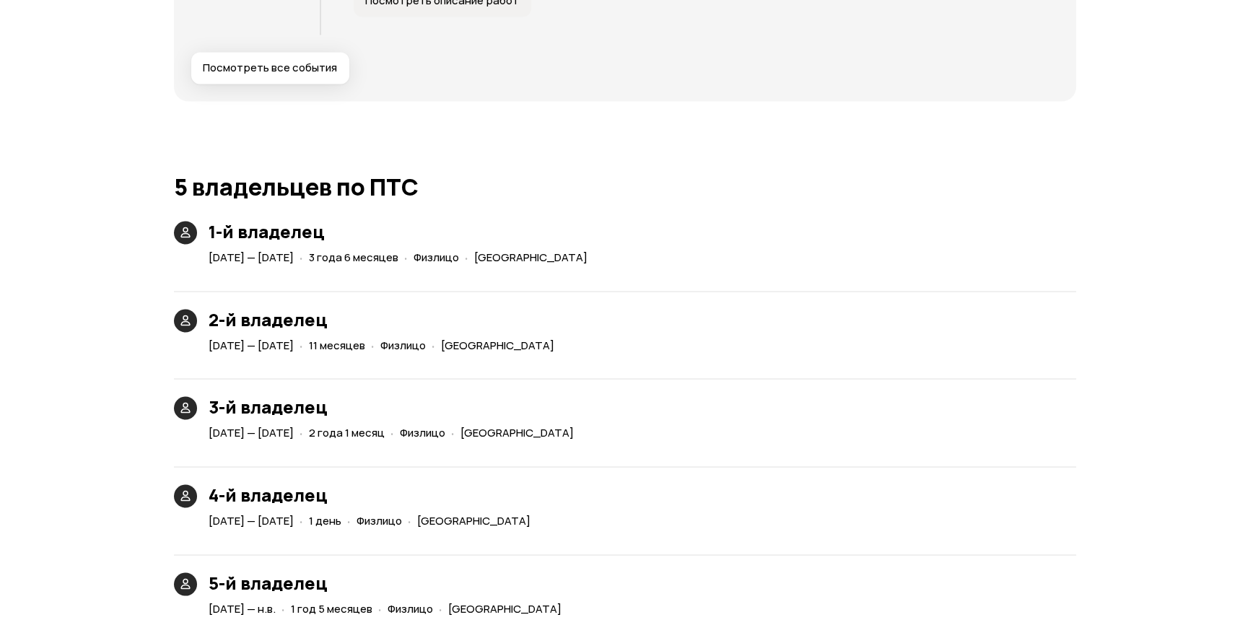
scroll to position [3370, 0]
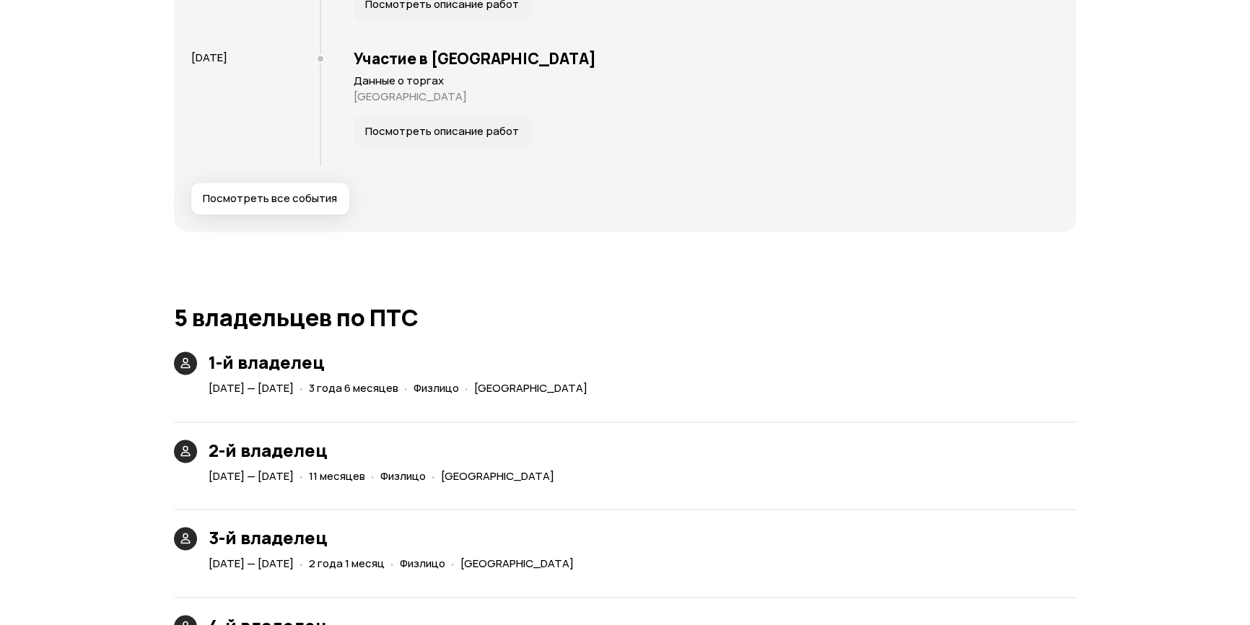
drag, startPoint x: 783, startPoint y: 274, endPoint x: 826, endPoint y: 32, distance: 246.2
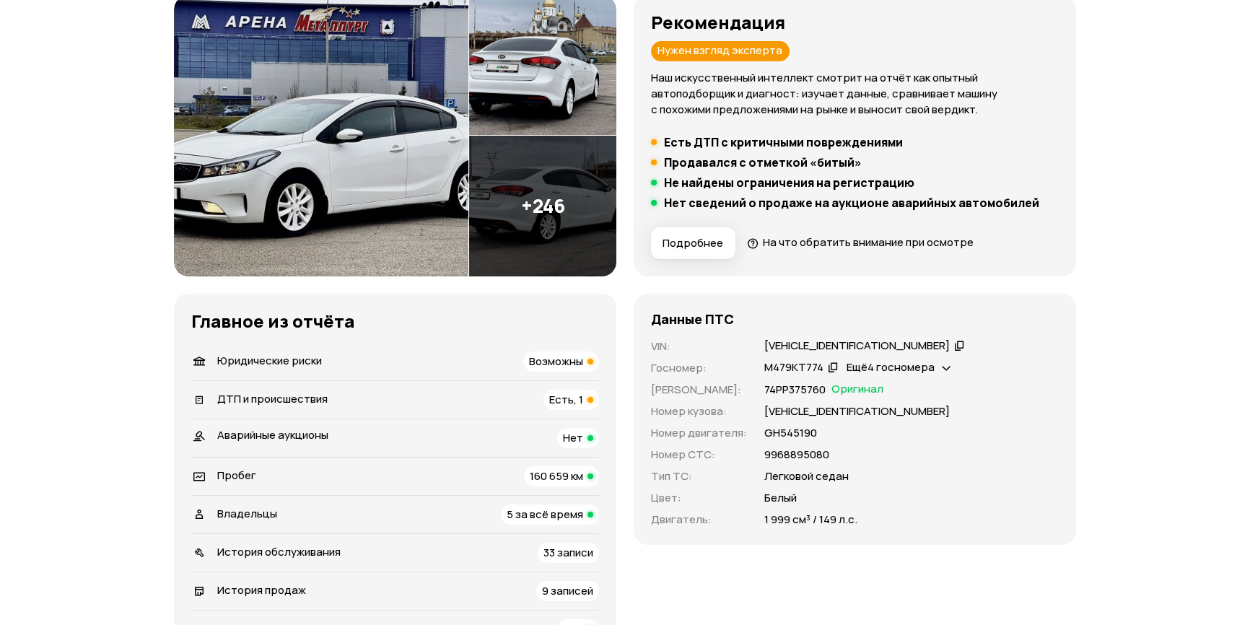
scroll to position [328, 0]
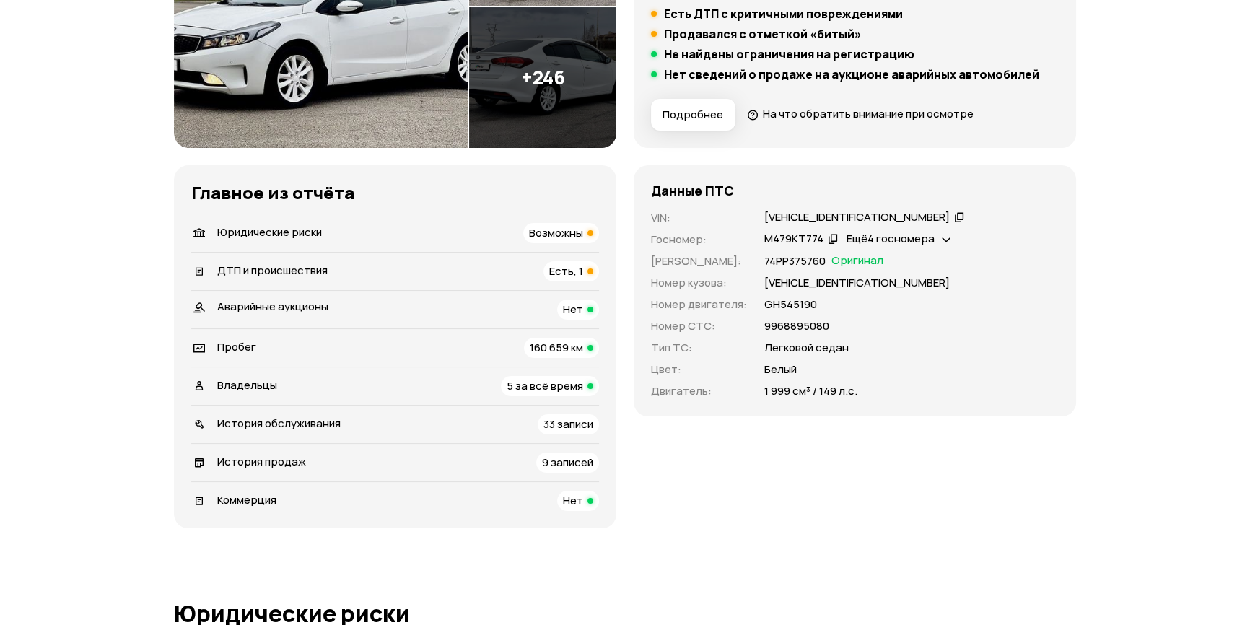
click at [954, 221] on icon at bounding box center [959, 216] width 10 height 14
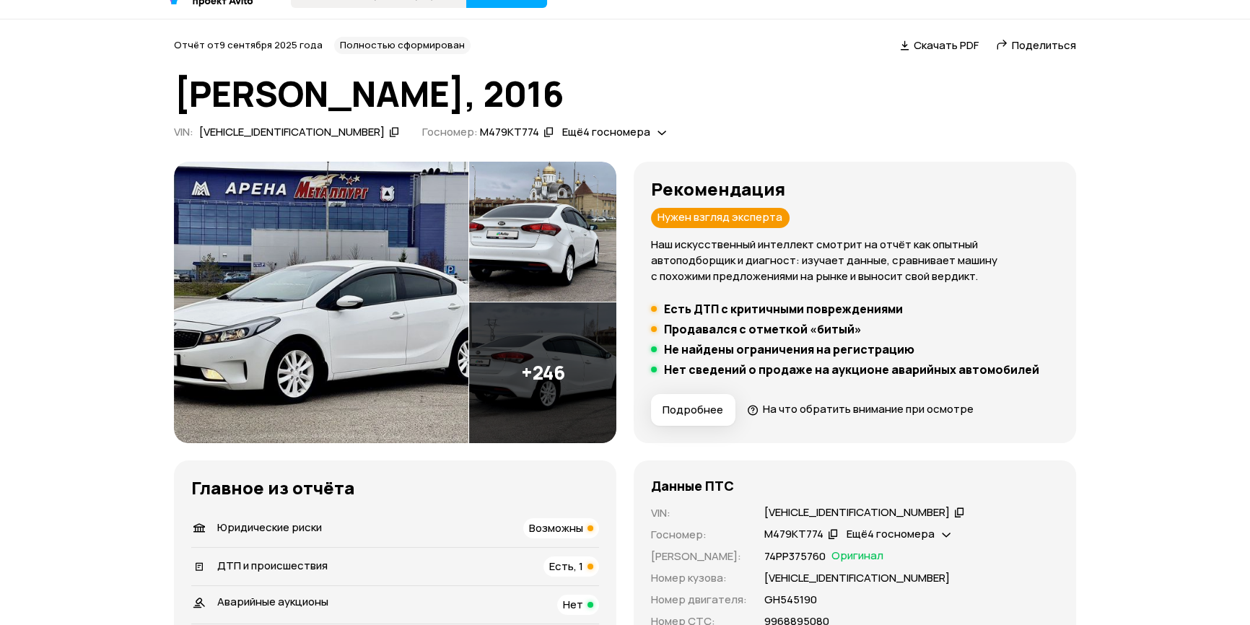
scroll to position [0, 0]
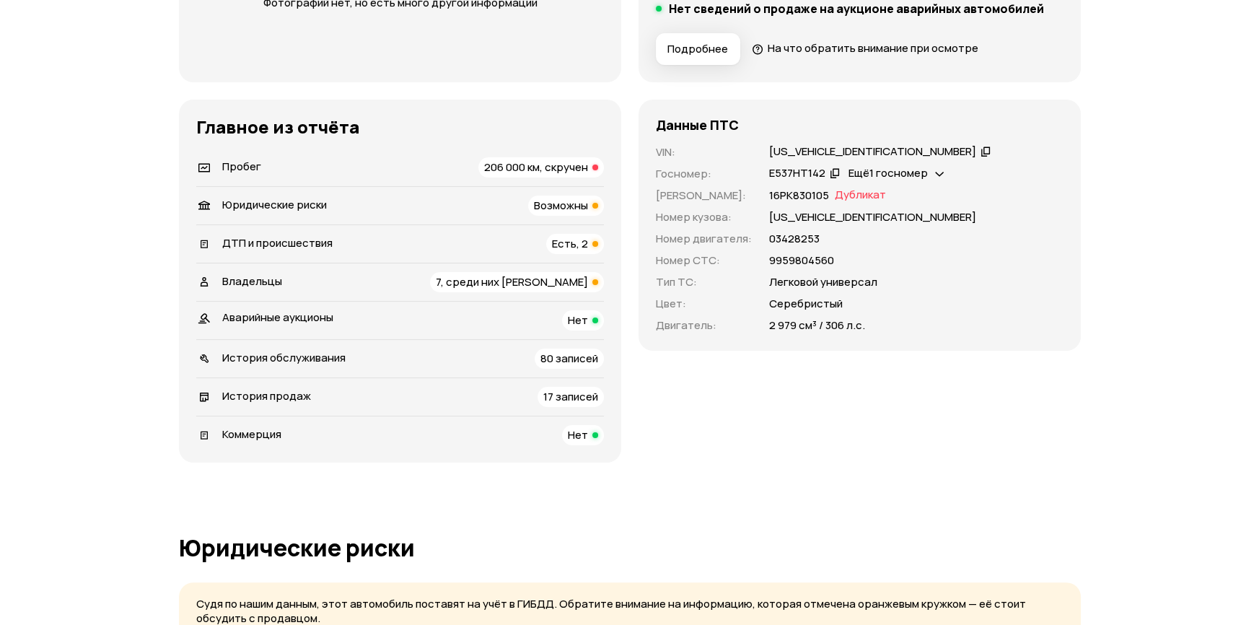
scroll to position [131, 0]
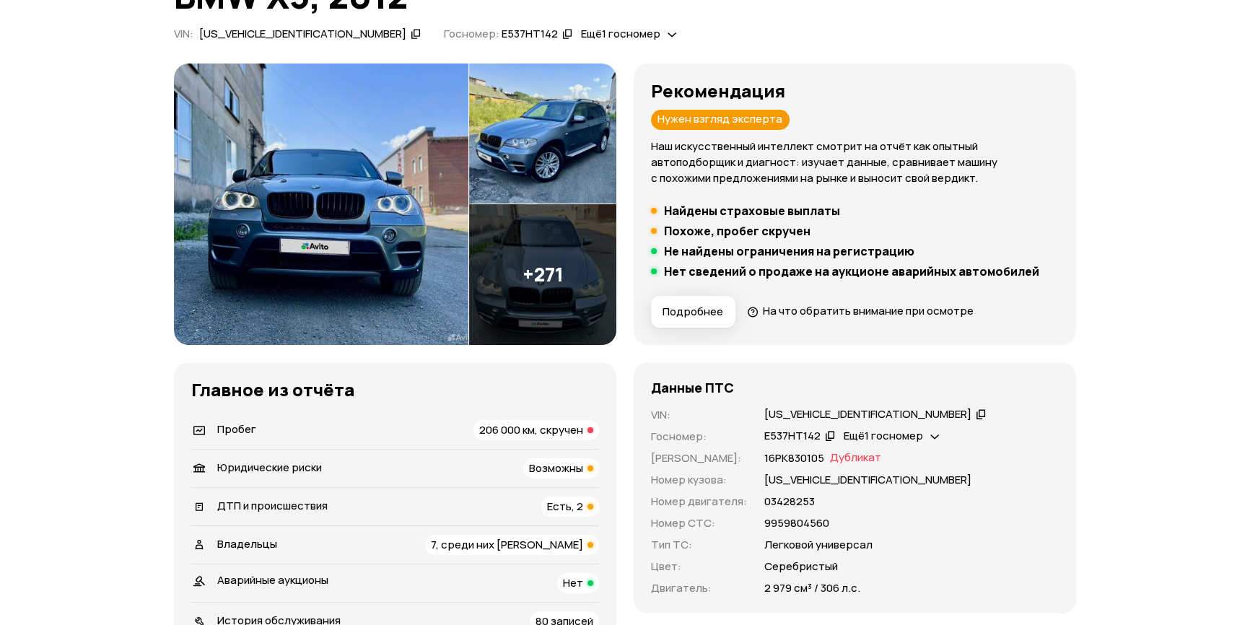
click at [414, 170] on img at bounding box center [321, 203] width 294 height 281
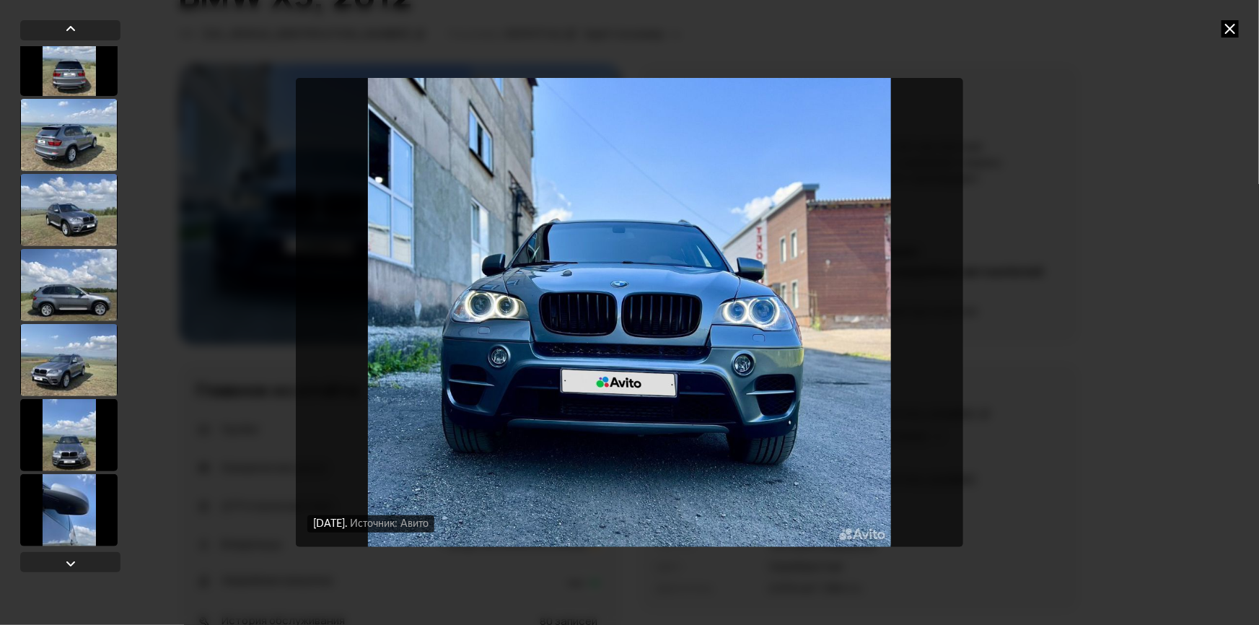
click at [90, 377] on div at bounding box center [68, 360] width 97 height 72
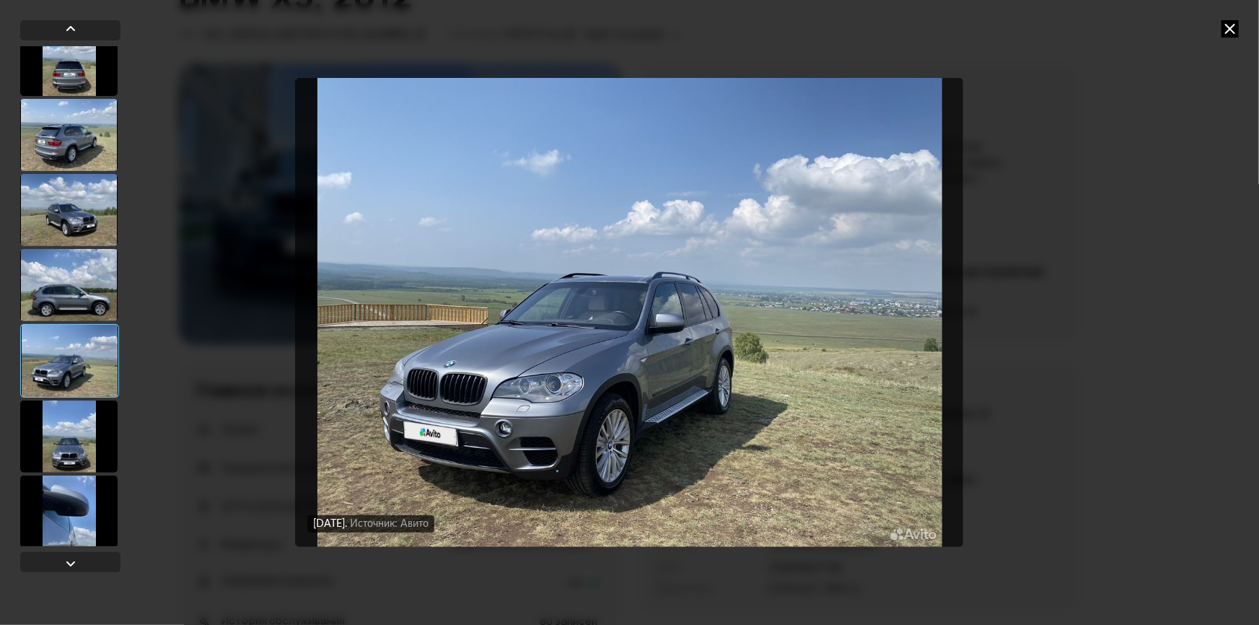
scroll to position [4524, 0]
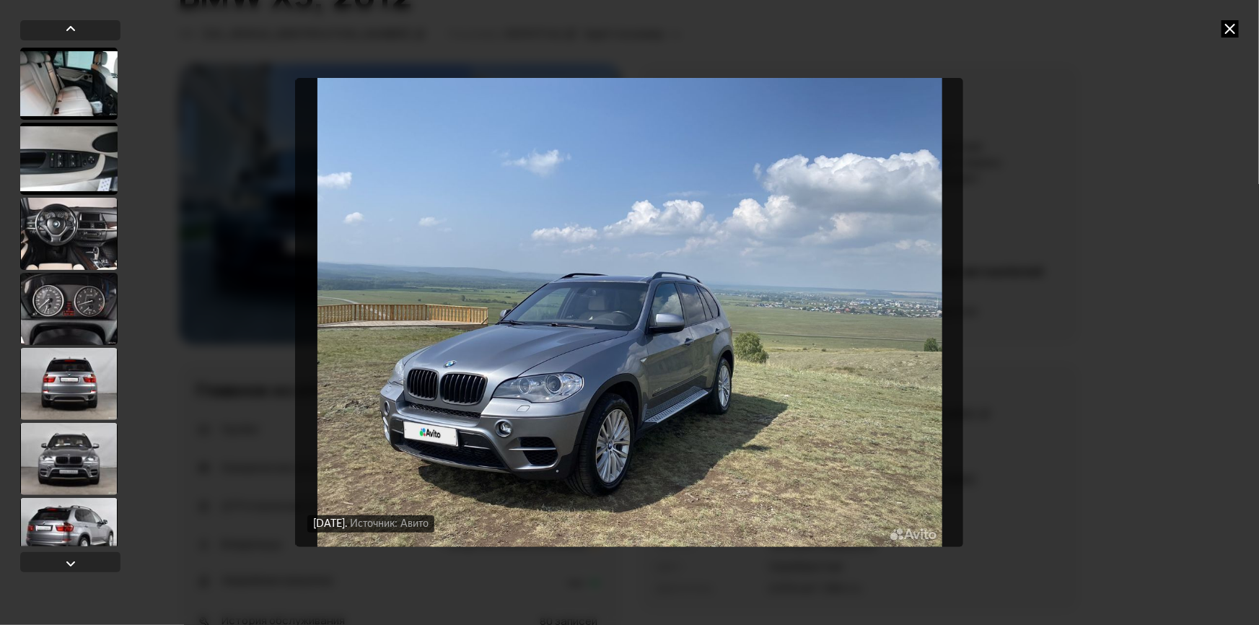
click at [59, 360] on div at bounding box center [68, 384] width 97 height 72
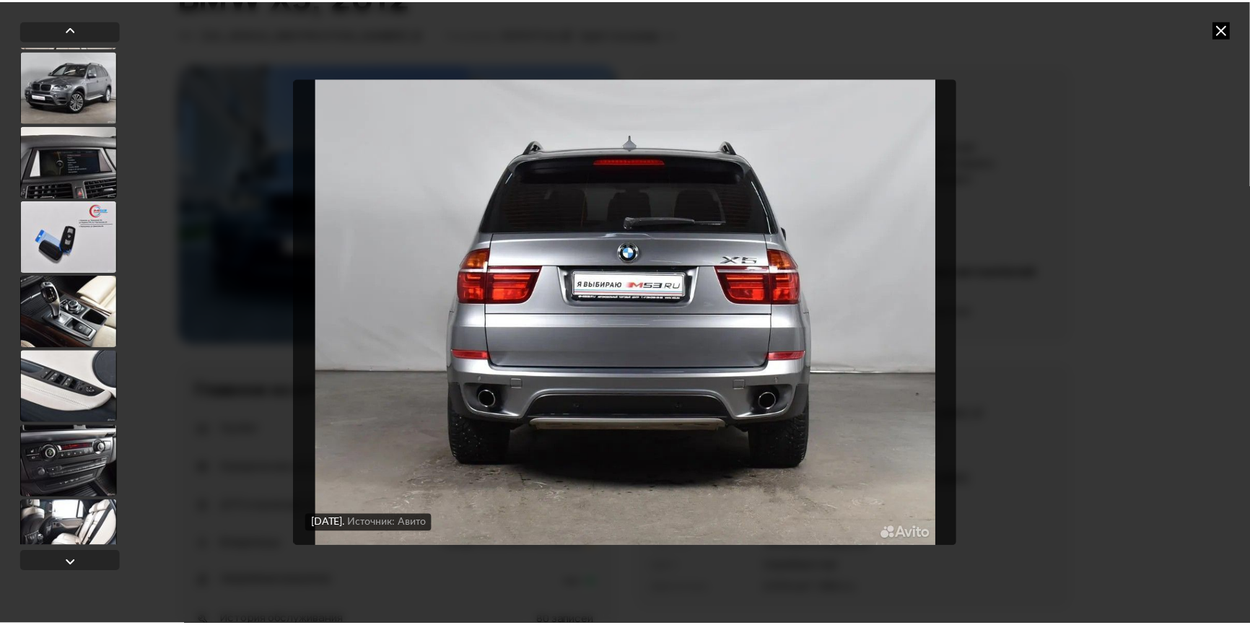
scroll to position [8655, 0]
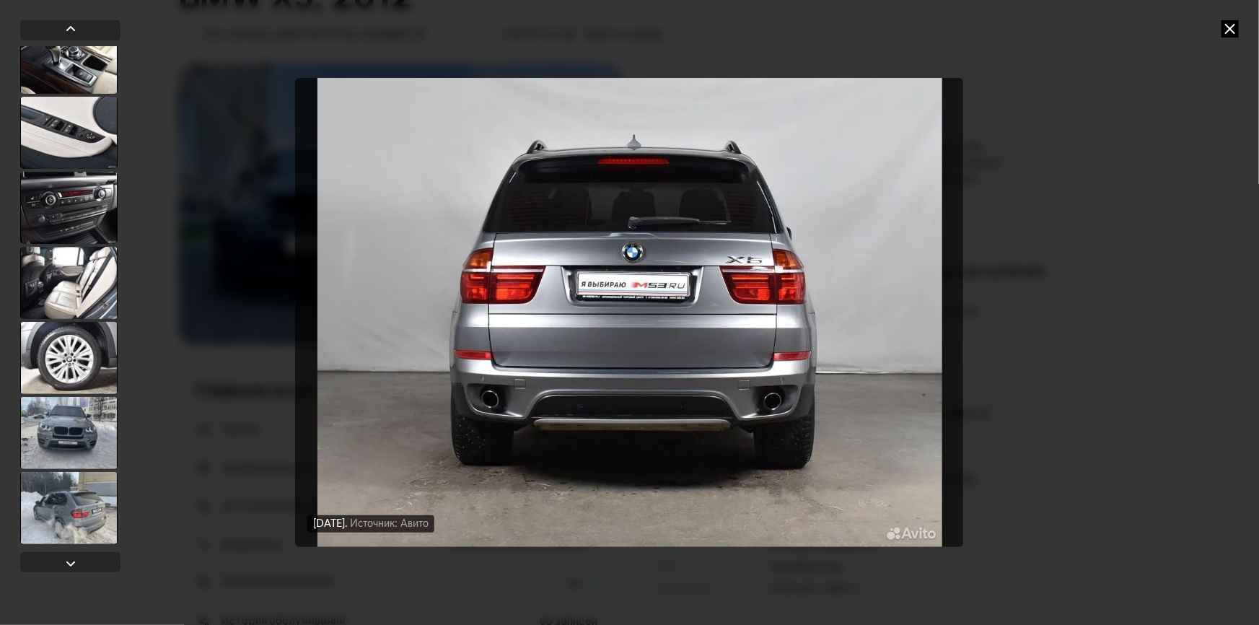
click at [1223, 28] on icon at bounding box center [1229, 28] width 17 height 17
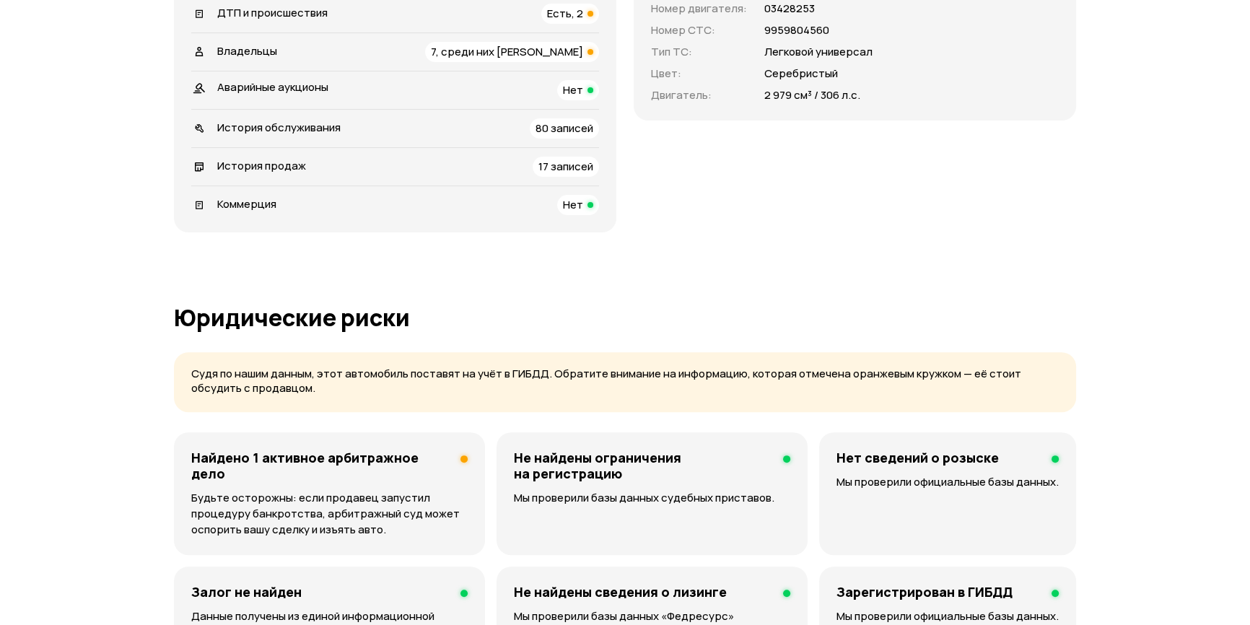
scroll to position [459, 0]
